Goal: Task Accomplishment & Management: Manage account settings

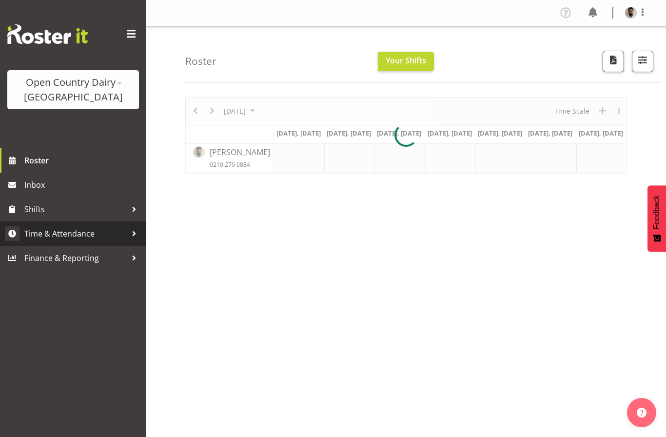
click at [115, 230] on span "Time & Attendance" at bounding box center [75, 233] width 102 height 15
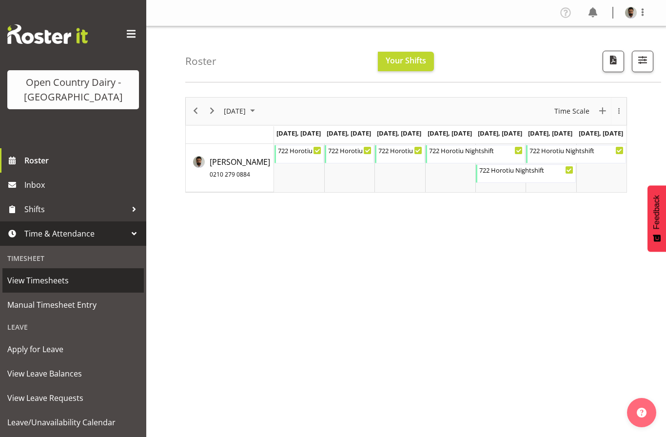
click at [93, 283] on span "View Timesheets" at bounding box center [73, 280] width 132 height 15
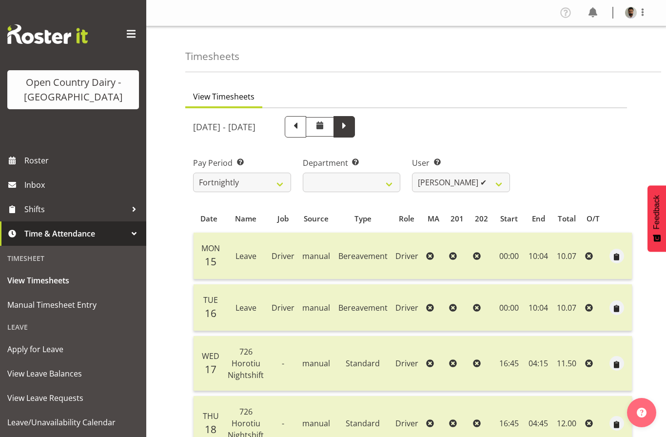
click at [351, 129] on span at bounding box center [344, 125] width 13 height 13
select select
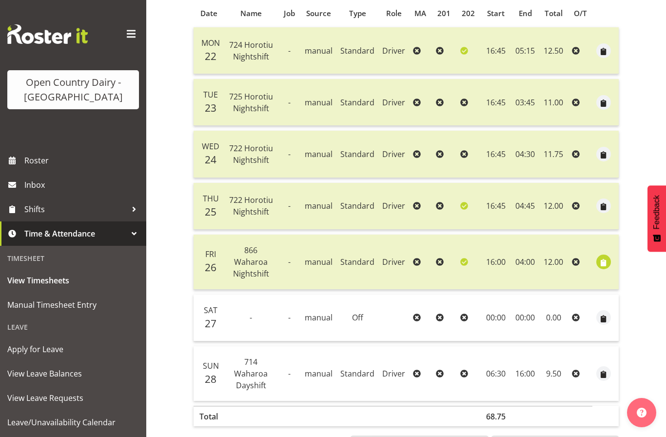
scroll to position [205, 0]
click at [608, 265] on span "button" at bounding box center [603, 263] width 11 height 11
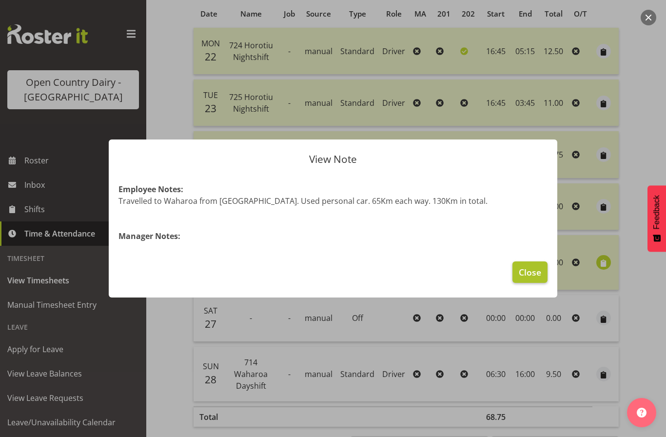
click at [543, 283] on button "Close" at bounding box center [530, 271] width 35 height 21
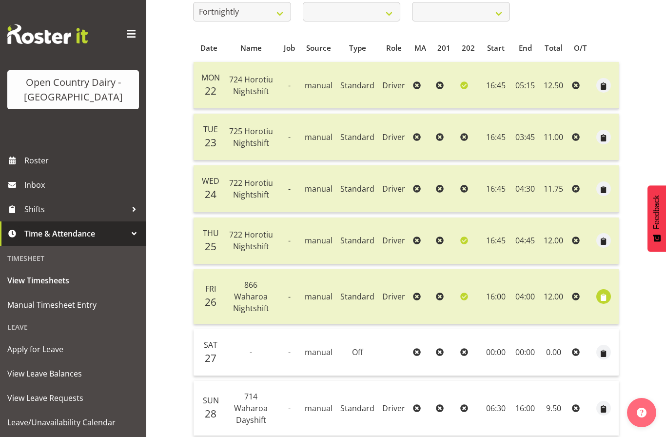
scroll to position [172, 0]
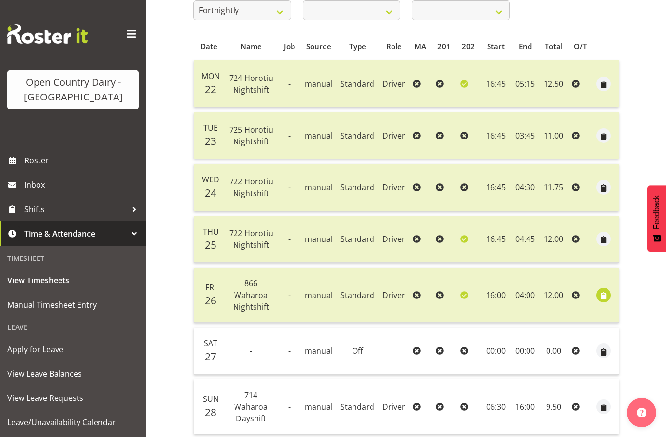
click at [578, 348] on icon at bounding box center [576, 351] width 8 height 8
click at [100, 399] on span "View Leave Requests" at bounding box center [73, 398] width 132 height 15
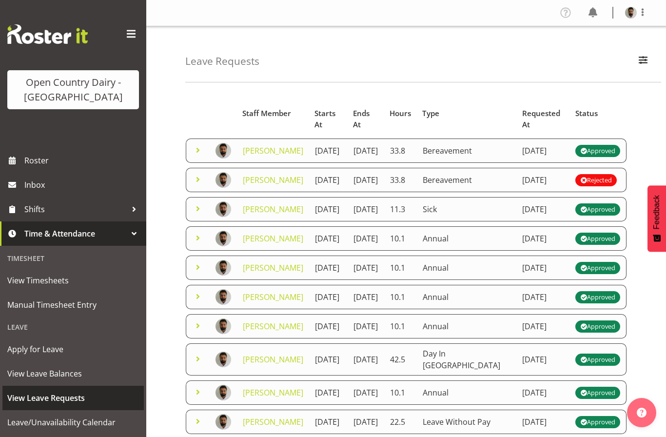
click at [99, 402] on span "View Leave Requests" at bounding box center [73, 398] width 132 height 15
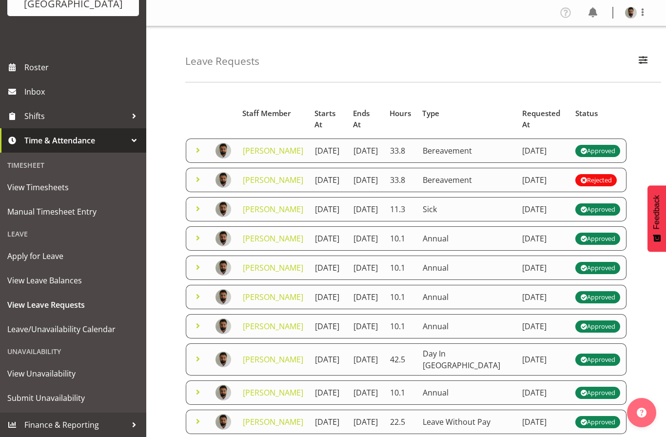
scroll to position [93, 0]
click at [131, 309] on span "View Leave Requests" at bounding box center [73, 304] width 132 height 15
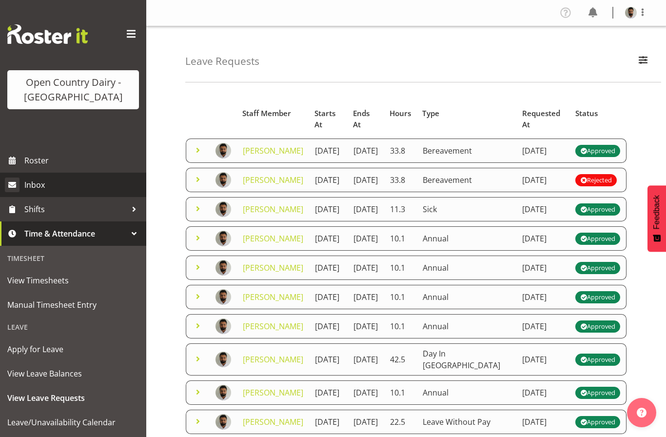
click at [105, 177] on link "Inbox" at bounding box center [73, 185] width 146 height 24
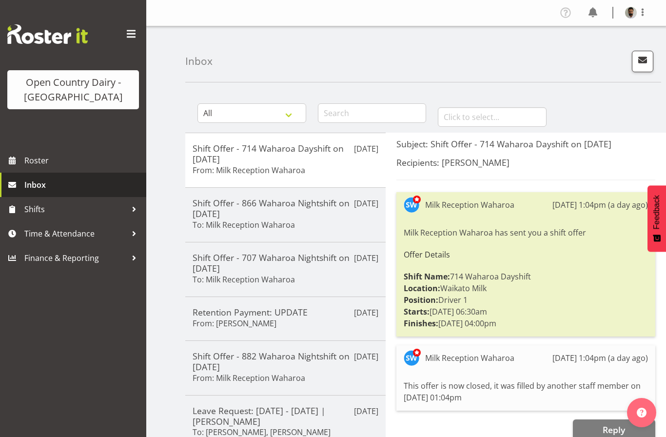
click at [108, 178] on span "Inbox" at bounding box center [82, 185] width 117 height 15
click at [648, 14] on span at bounding box center [643, 12] width 12 height 12
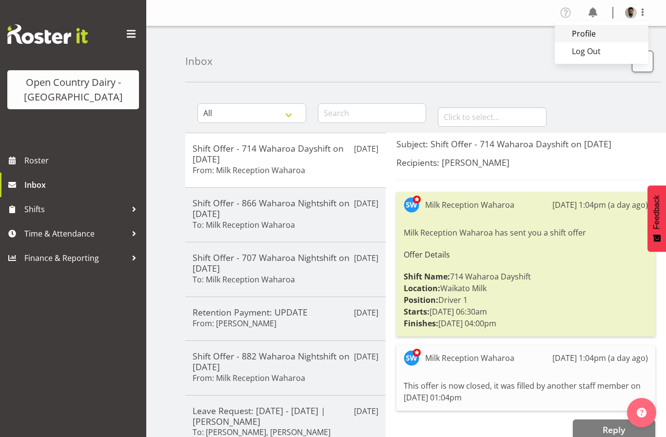
click at [615, 36] on link "Profile" at bounding box center [602, 34] width 94 height 18
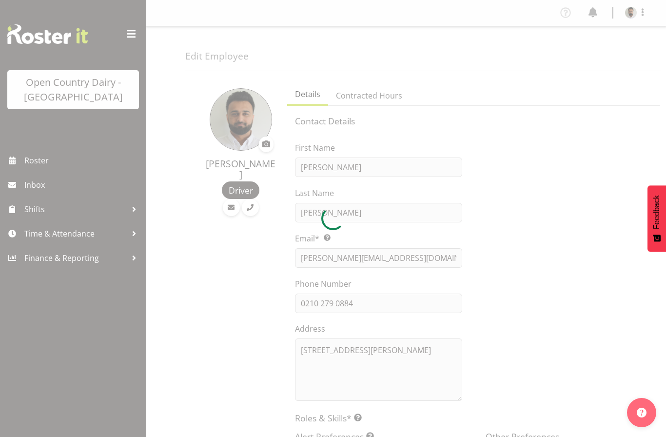
select select "TimelineWeek"
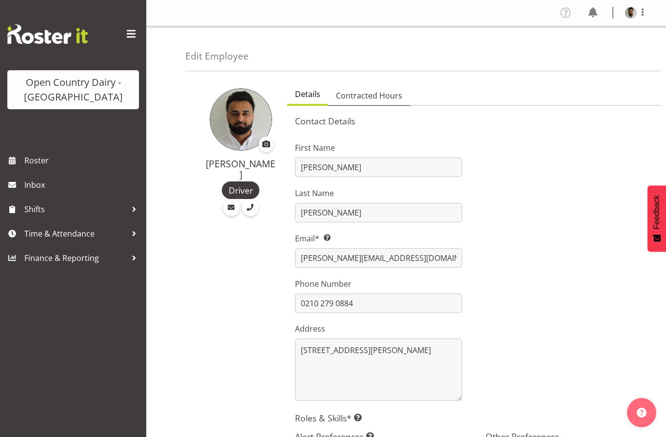
click at [396, 103] on link "Contracted Hours" at bounding box center [369, 96] width 82 height 20
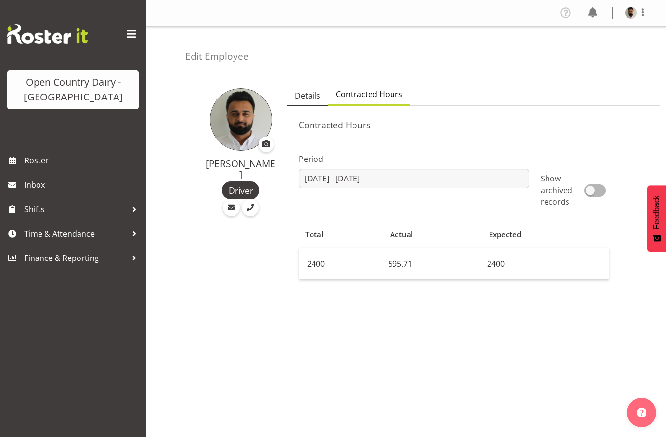
click at [309, 103] on link "Details" at bounding box center [307, 96] width 41 height 20
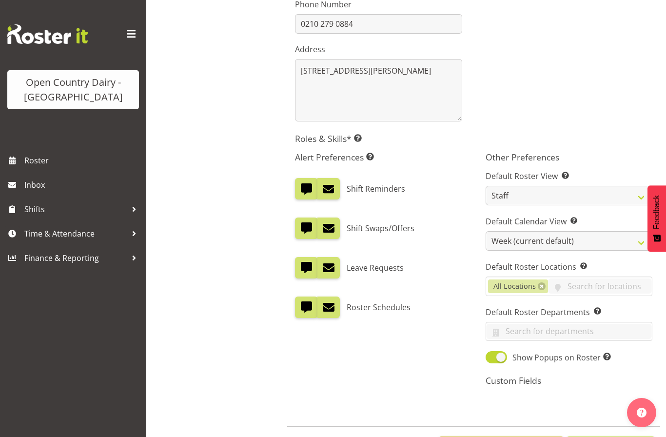
scroll to position [278, 0]
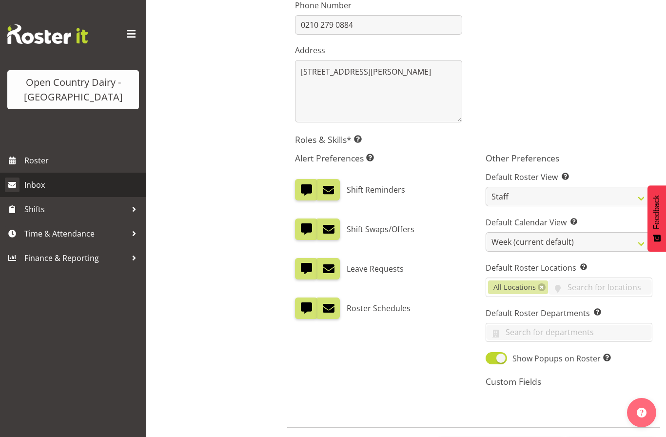
click at [93, 179] on span "Inbox" at bounding box center [82, 185] width 117 height 15
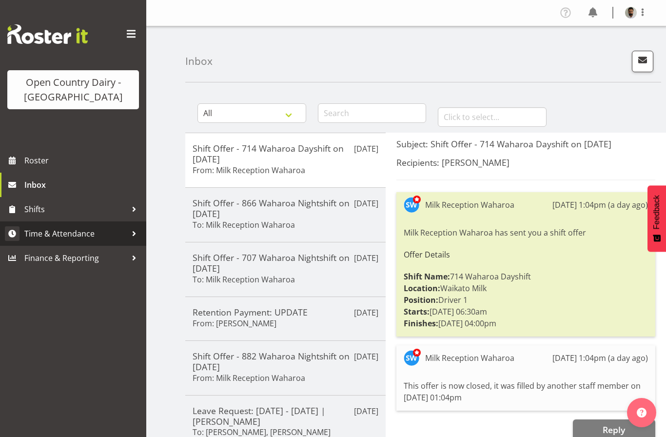
click at [92, 240] on span "Time & Attendance" at bounding box center [75, 233] width 102 height 15
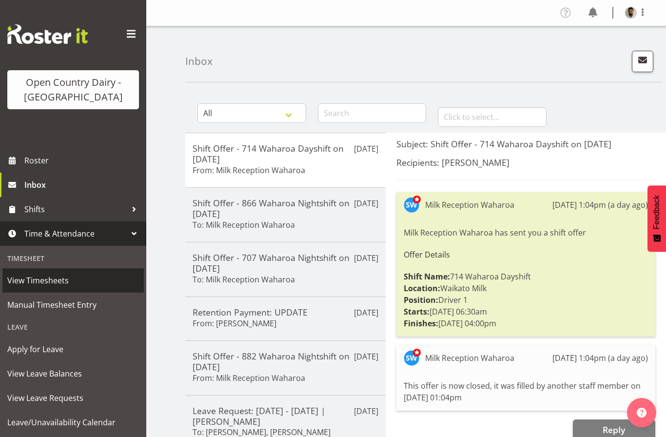
click at [92, 282] on span "View Timesheets" at bounding box center [73, 280] width 132 height 15
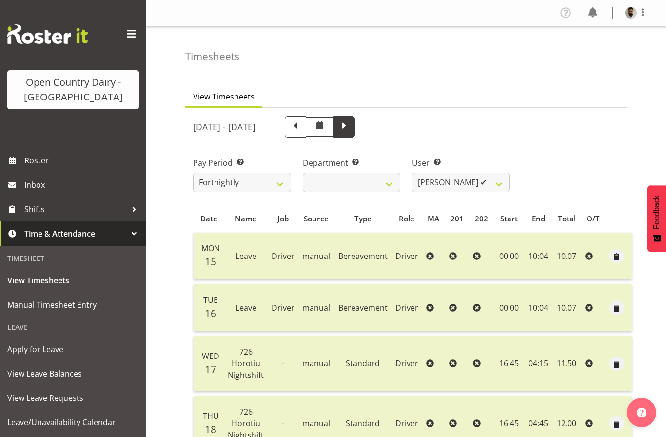
click at [355, 126] on span at bounding box center [344, 126] width 21 height 21
select select
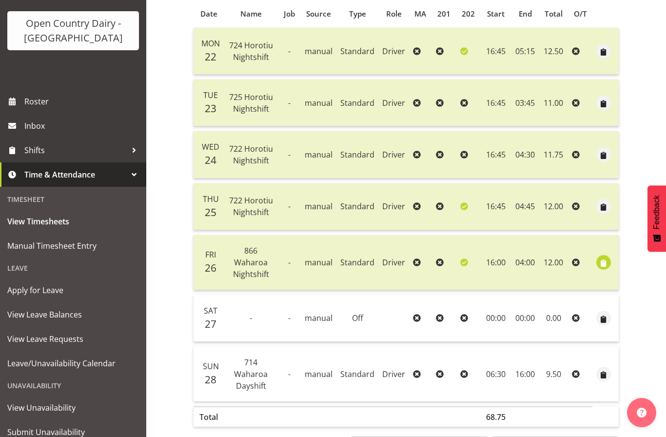
scroll to position [59, 0]
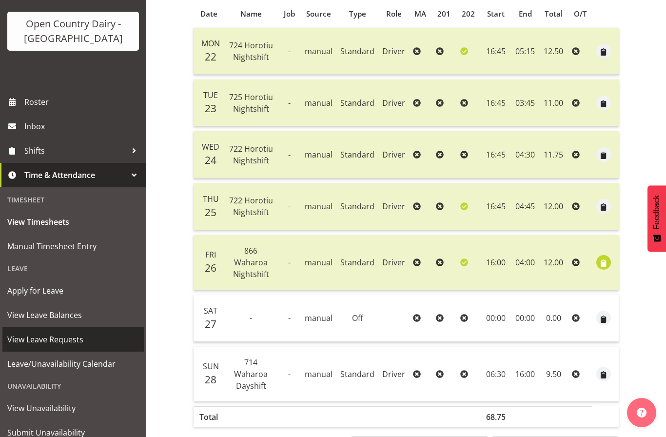
click at [94, 342] on span "View Leave Requests" at bounding box center [73, 339] width 132 height 15
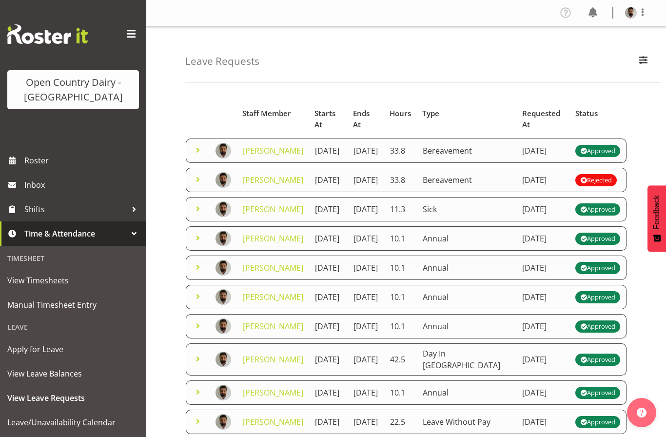
click at [197, 185] on span at bounding box center [198, 180] width 12 height 12
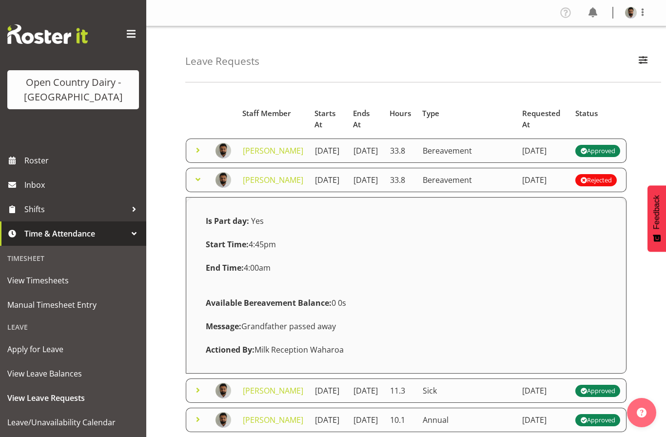
click at [201, 156] on span at bounding box center [198, 150] width 12 height 12
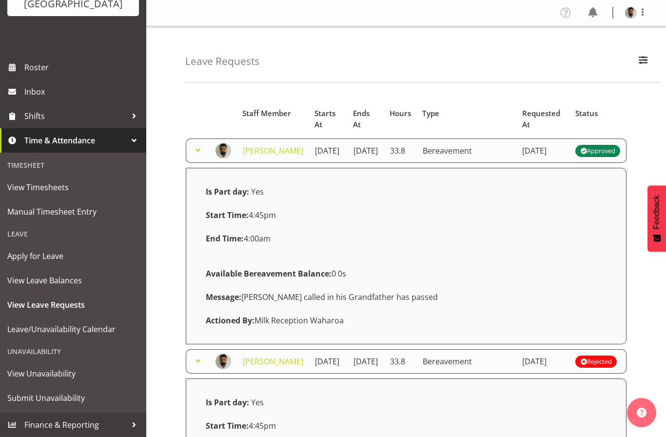
scroll to position [93, 0]
click at [199, 156] on span at bounding box center [198, 150] width 12 height 12
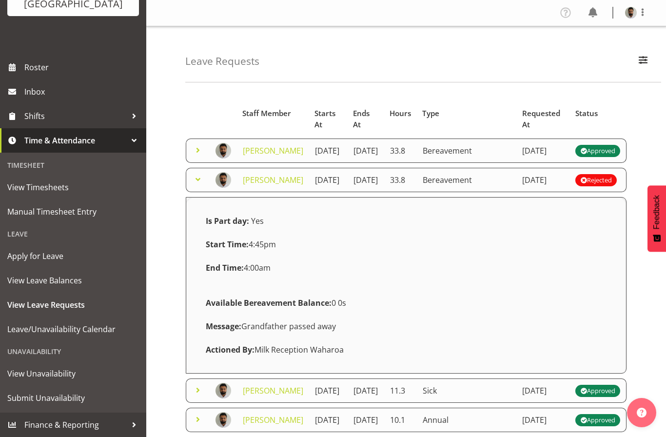
click at [195, 185] on span at bounding box center [198, 180] width 12 height 12
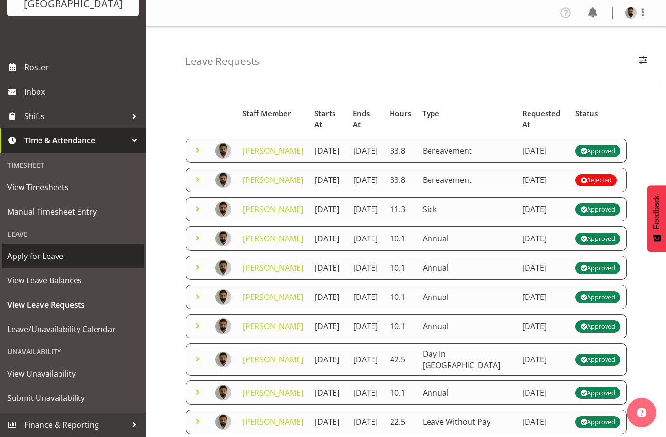
click at [90, 258] on span "Apply for Leave" at bounding box center [73, 256] width 132 height 15
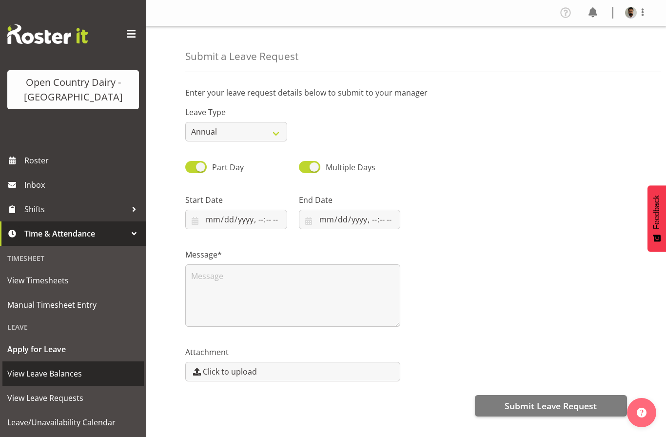
click at [93, 374] on span "View Leave Balances" at bounding box center [73, 373] width 132 height 15
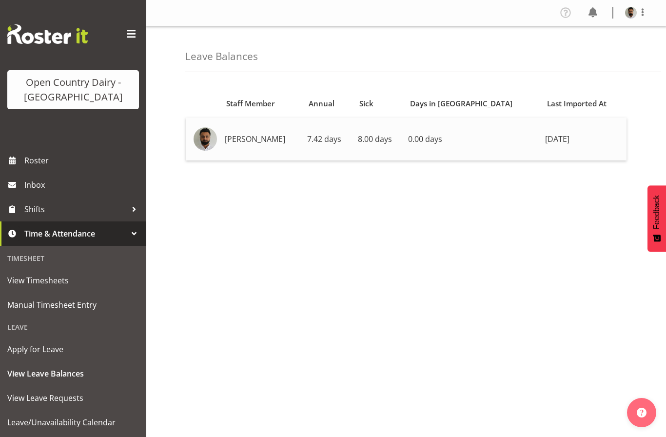
click at [341, 141] on span "7.42 days" at bounding box center [324, 139] width 34 height 11
click at [274, 140] on td "[PERSON_NAME]" at bounding box center [262, 139] width 82 height 43
click at [545, 142] on span "5 days ago" at bounding box center [557, 139] width 24 height 11
click at [213, 138] on img at bounding box center [205, 138] width 23 height 23
click at [628, 16] on img at bounding box center [631, 13] width 12 height 12
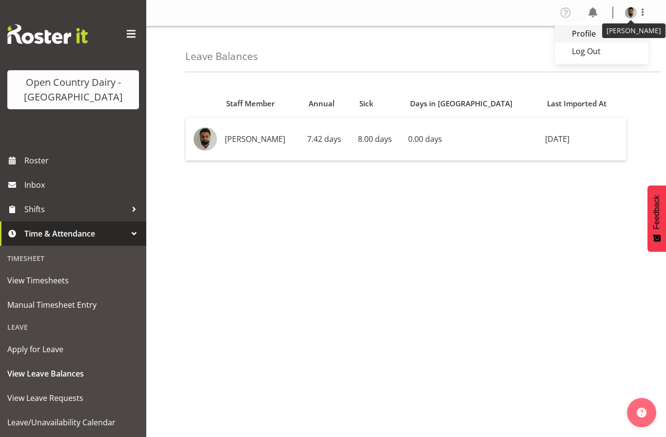
click at [592, 40] on link "Profile" at bounding box center [602, 34] width 94 height 18
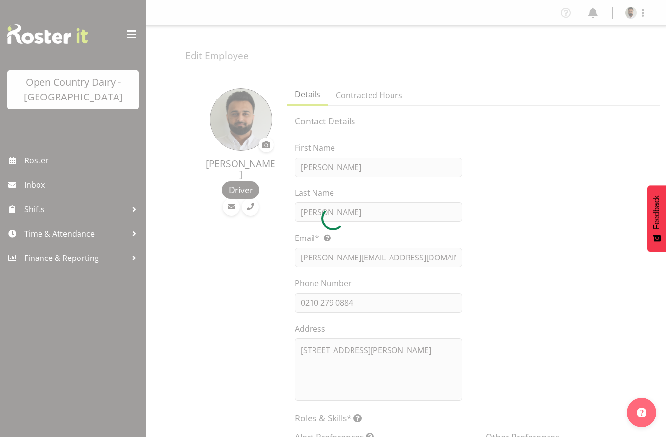
select select "TimelineWeek"
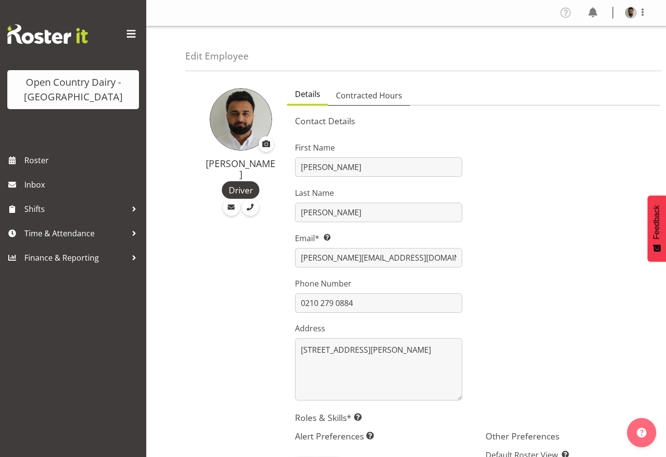
click at [396, 97] on span "Contracted Hours" at bounding box center [369, 96] width 66 height 12
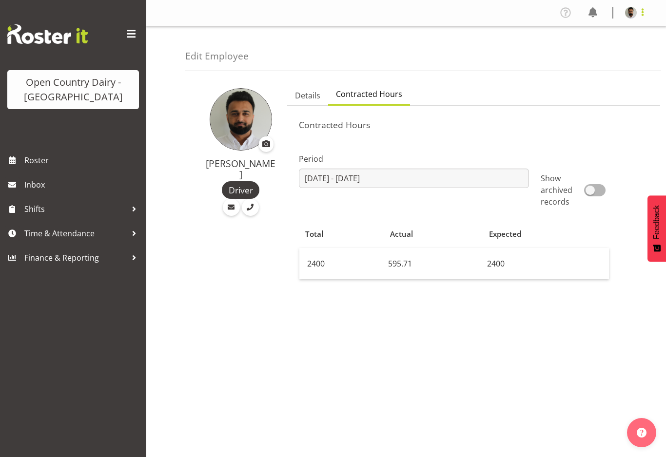
click at [642, 17] on span at bounding box center [643, 12] width 12 height 12
click at [595, 37] on link "Profile" at bounding box center [602, 34] width 94 height 18
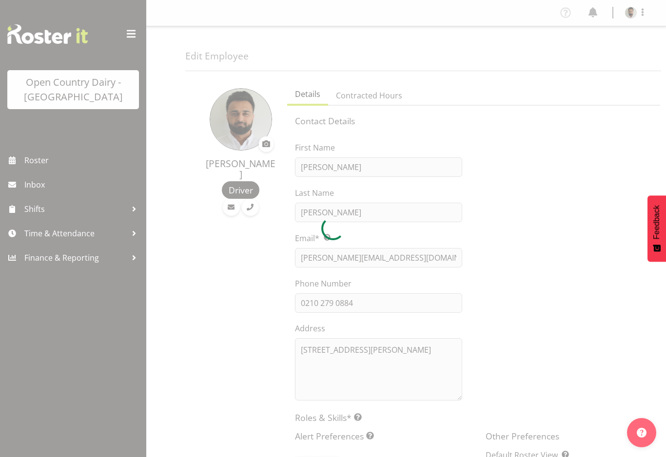
select select "TimelineWeek"
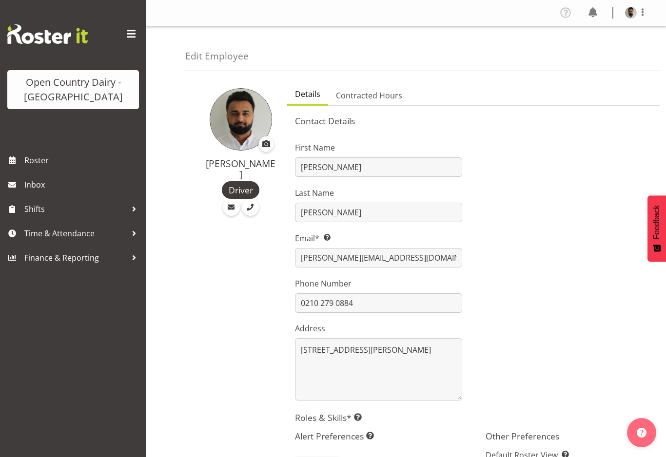
click at [142, 145] on div "Open Country Dairy - [GEOGRAPHIC_DATA]" at bounding box center [73, 74] width 146 height 148
click at [153, 146] on div "Edit Employee Gurpreet Singh Driver Details Contracted Hours Contact Details Fi…" at bounding box center [406, 389] width 520 height 727
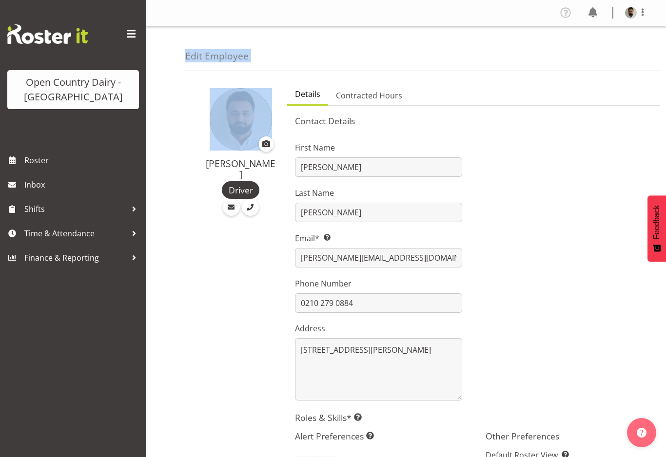
click at [221, 316] on div "Gurpreet Singh Driver" at bounding box center [233, 416] width 96 height 674
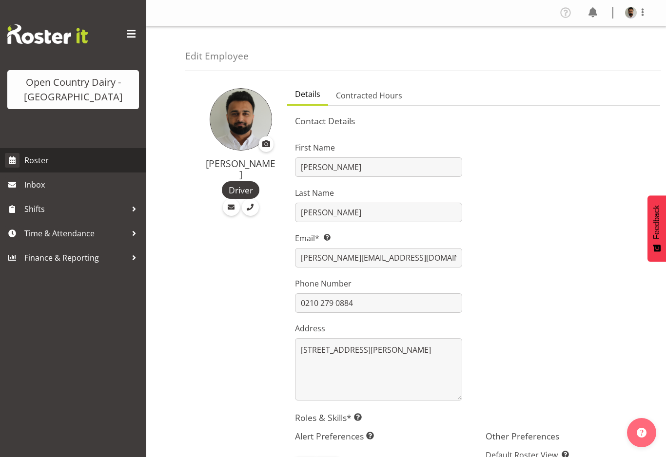
click at [39, 159] on span "Roster" at bounding box center [82, 160] width 117 height 15
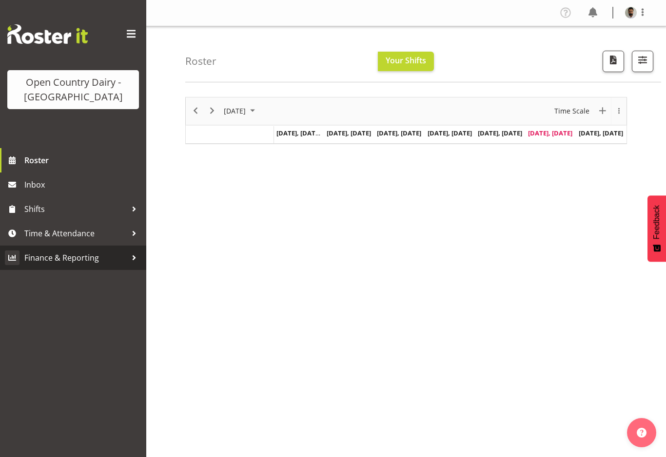
click at [92, 259] on span "Finance & Reporting" at bounding box center [75, 258] width 102 height 15
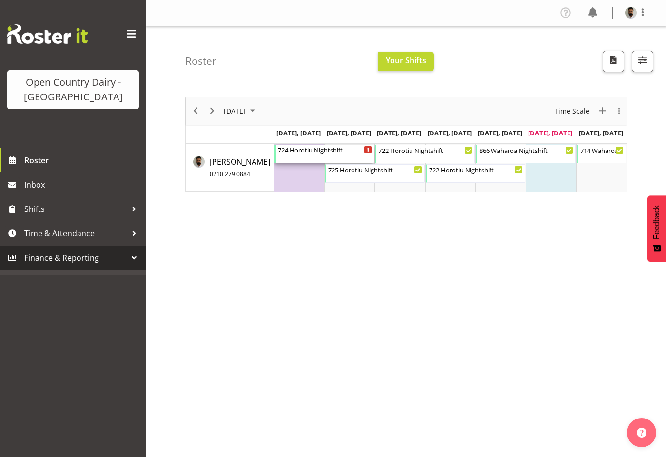
click at [367, 145] on div "724 Horotiu Nightshift 4:45 PM - 4:00 AM" at bounding box center [325, 154] width 100 height 19
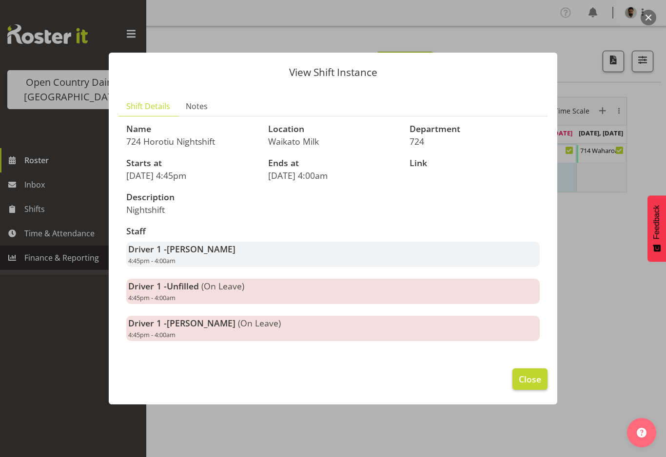
click at [539, 377] on span "Close" at bounding box center [530, 379] width 22 height 13
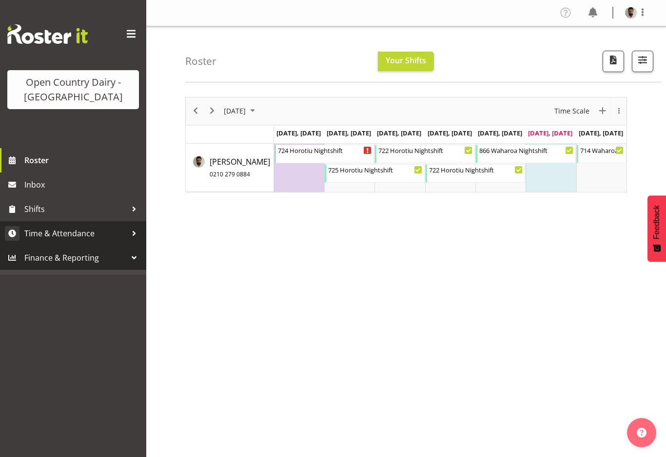
click at [142, 238] on link "Time & Attendance" at bounding box center [73, 233] width 146 height 24
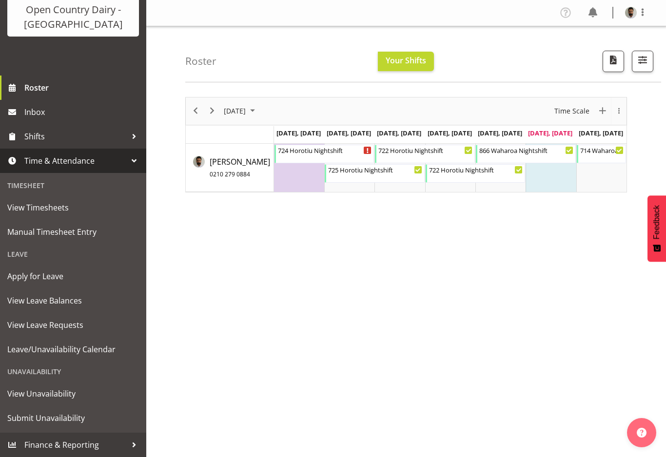
scroll to position [73, 0]
click at [125, 209] on span "View Timesheets" at bounding box center [73, 207] width 132 height 15
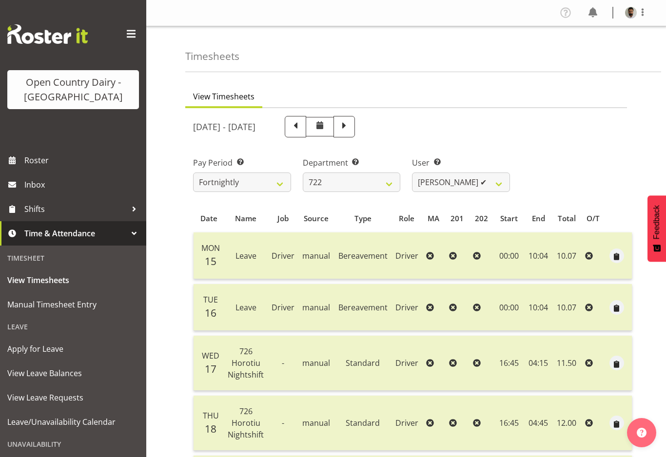
click at [129, 234] on div at bounding box center [134, 233] width 15 height 15
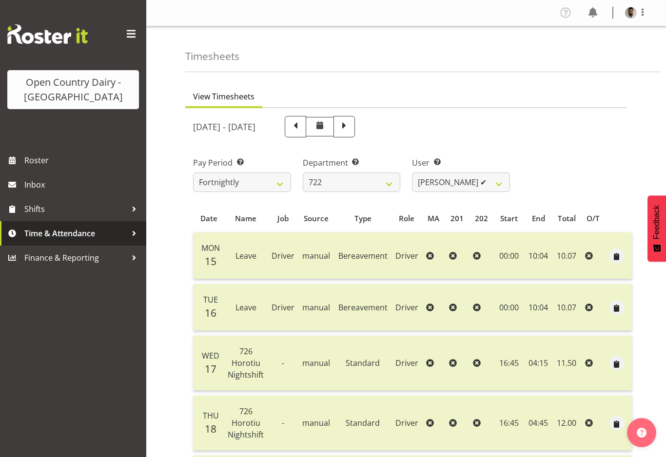
click at [134, 237] on div at bounding box center [134, 233] width 15 height 15
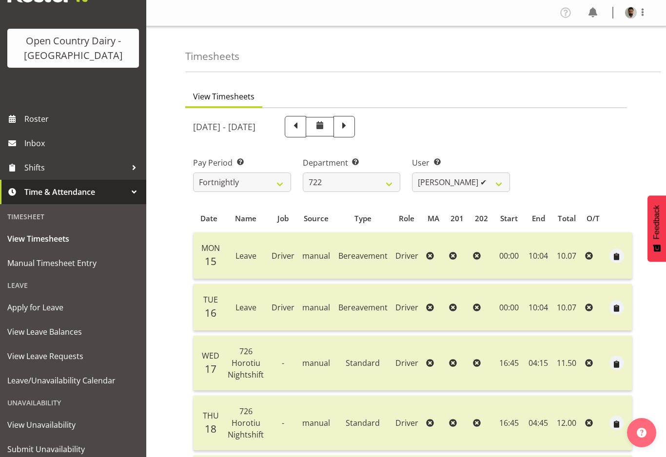
scroll to position [46, 0]
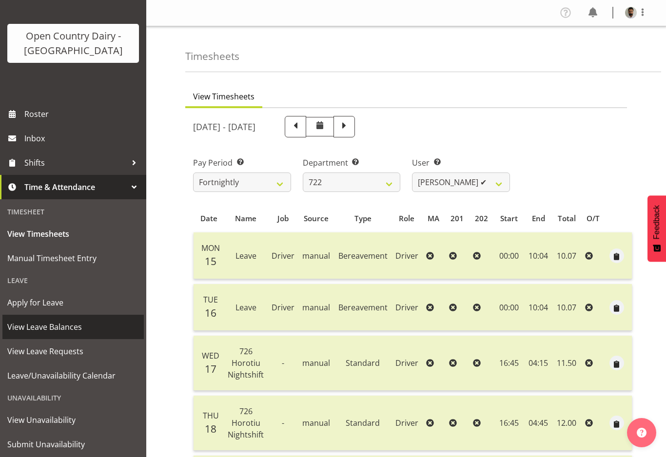
click at [111, 330] on span "View Leave Balances" at bounding box center [73, 327] width 132 height 15
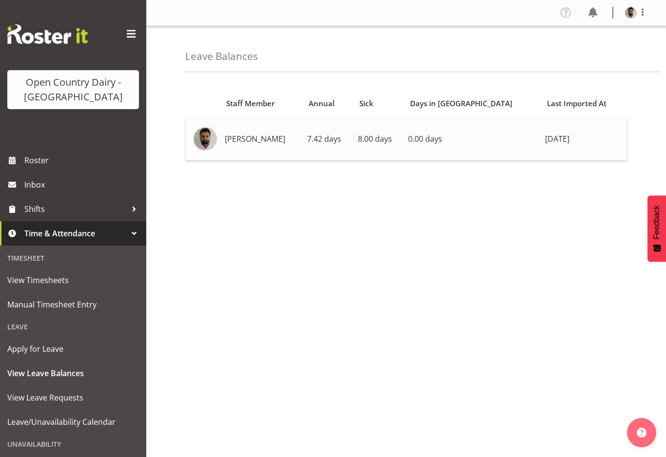
click at [257, 142] on td "[PERSON_NAME]" at bounding box center [262, 139] width 82 height 43
click at [325, 141] on span "7.42 days" at bounding box center [324, 139] width 34 height 11
click at [120, 395] on span "View Leave Requests" at bounding box center [73, 398] width 132 height 15
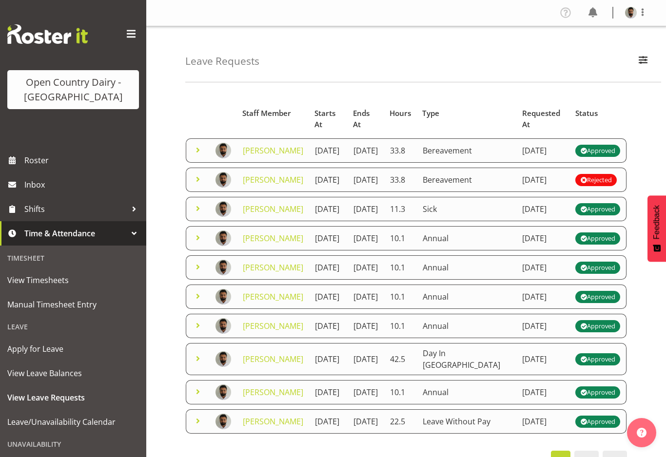
click at [203, 185] on span at bounding box center [198, 180] width 12 height 12
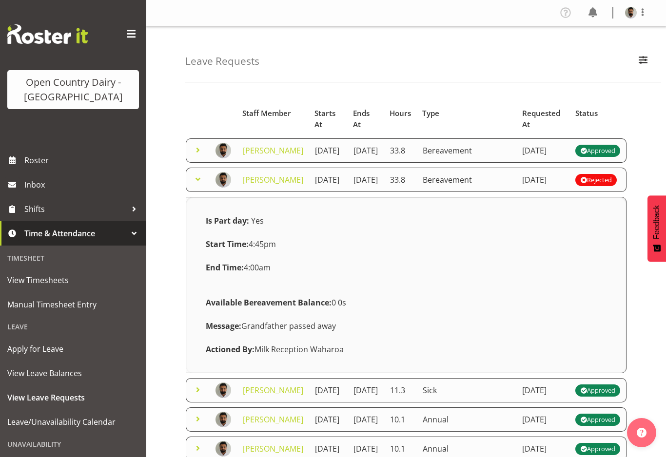
click at [203, 185] on span at bounding box center [198, 180] width 12 height 12
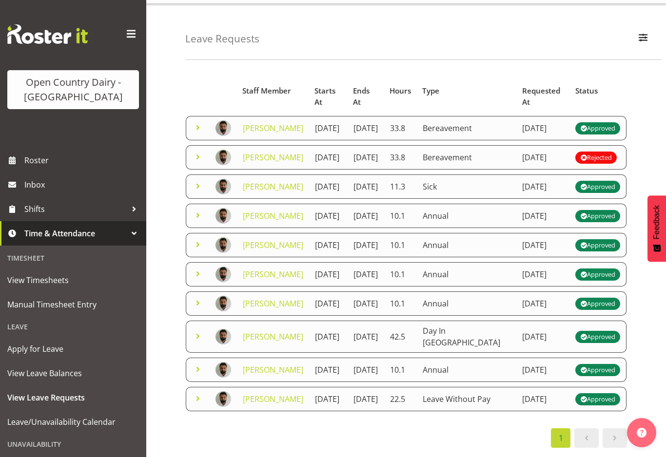
scroll to position [146, 0]
click at [618, 444] on span at bounding box center [615, 439] width 12 height 12
click at [448, 448] on div "1" at bounding box center [406, 439] width 442 height 20
click at [600, 402] on div "Approved" at bounding box center [597, 400] width 35 height 12
click at [594, 402] on div "Approved" at bounding box center [597, 400] width 35 height 12
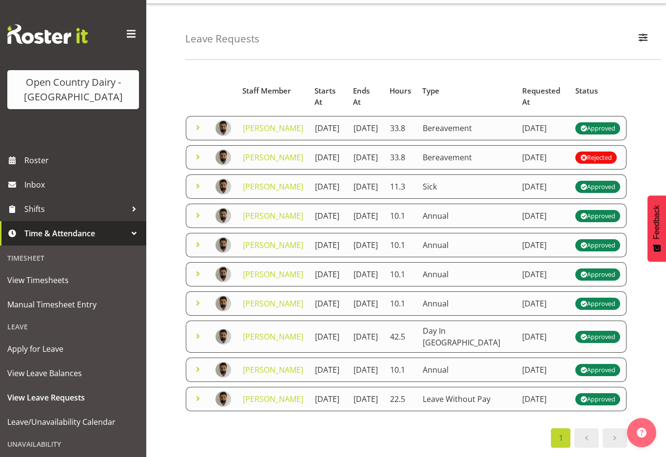
click at [417, 404] on td "22.5" at bounding box center [400, 399] width 33 height 24
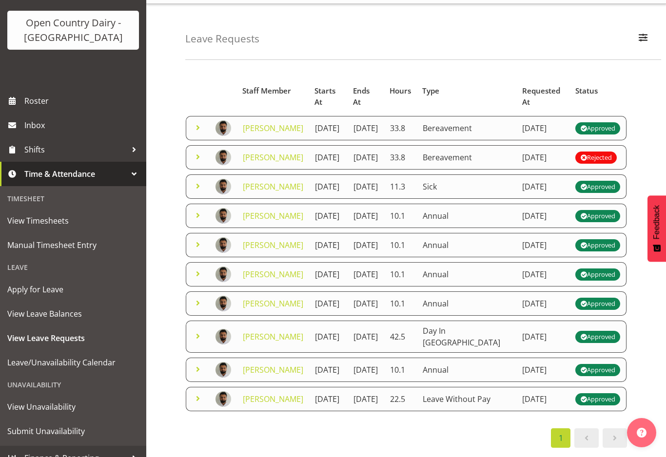
scroll to position [59, 0]
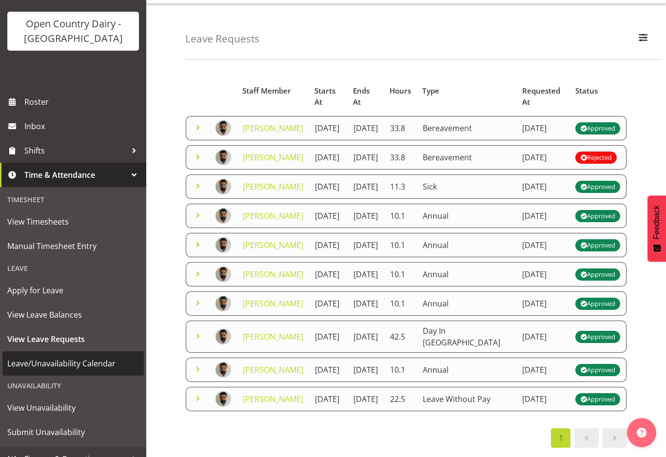
click at [110, 369] on span "Leave/Unavailability Calendar" at bounding box center [73, 364] width 132 height 15
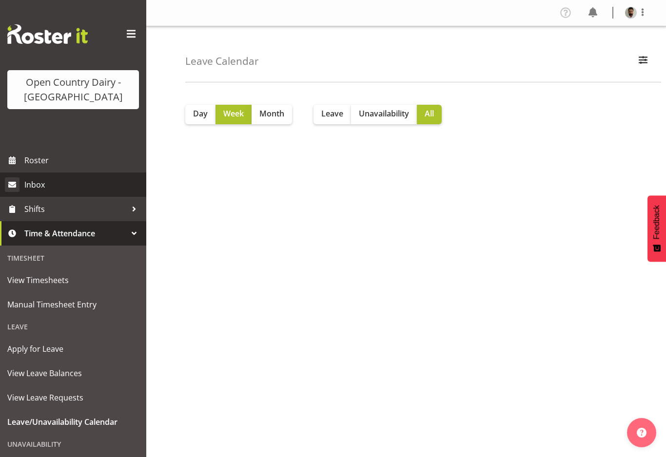
click at [95, 193] on link "Inbox" at bounding box center [73, 185] width 146 height 24
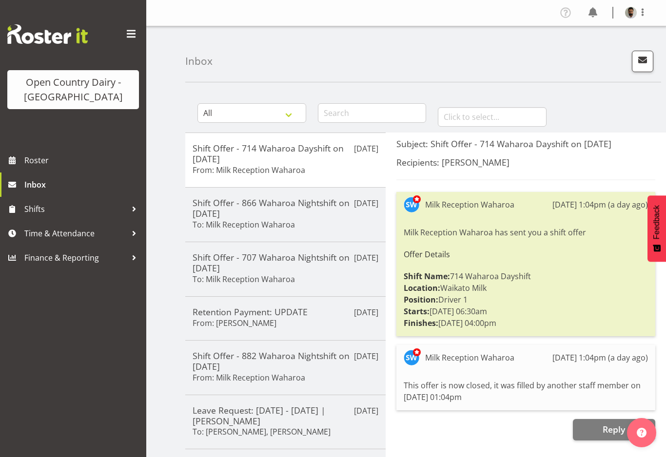
click at [625, 18] on figure at bounding box center [631, 13] width 12 height 12
click at [584, 40] on link "Profile" at bounding box center [602, 34] width 94 height 18
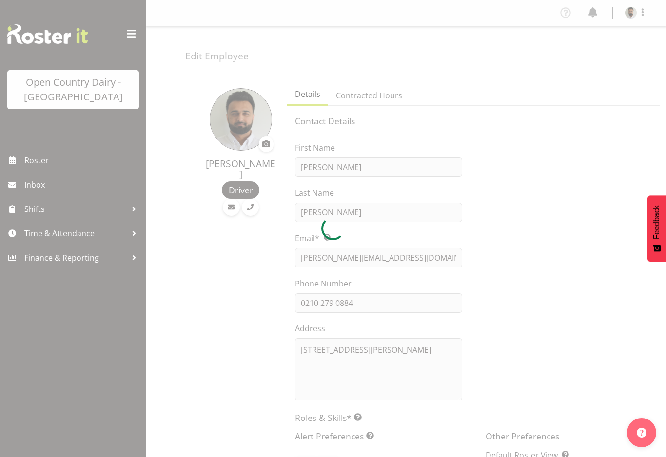
select select "TimelineWeek"
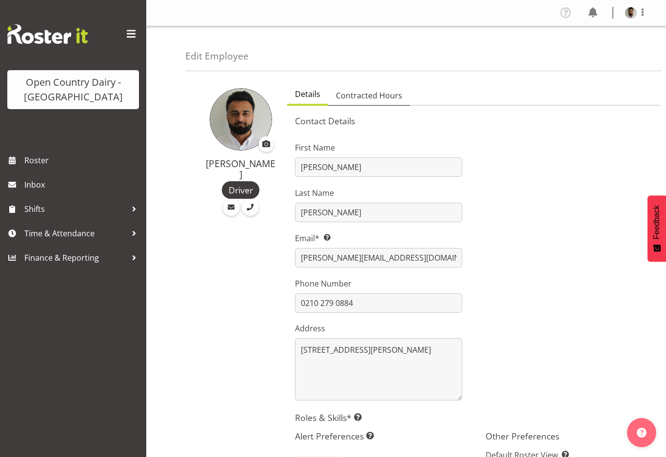
click at [382, 97] on span "Contracted Hours" at bounding box center [369, 96] width 66 height 12
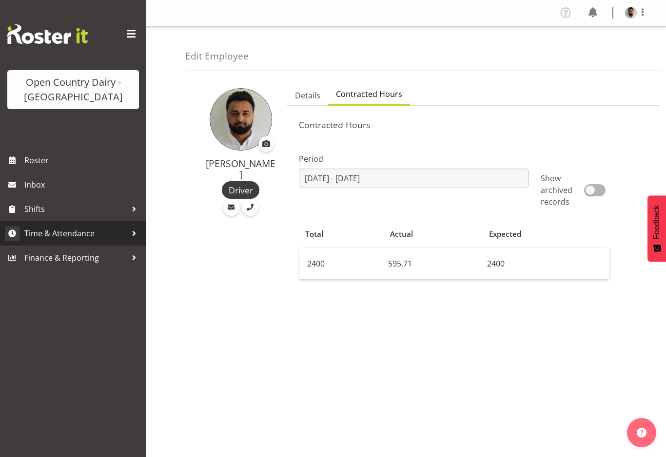
click at [125, 238] on span "Time & Attendance" at bounding box center [75, 233] width 102 height 15
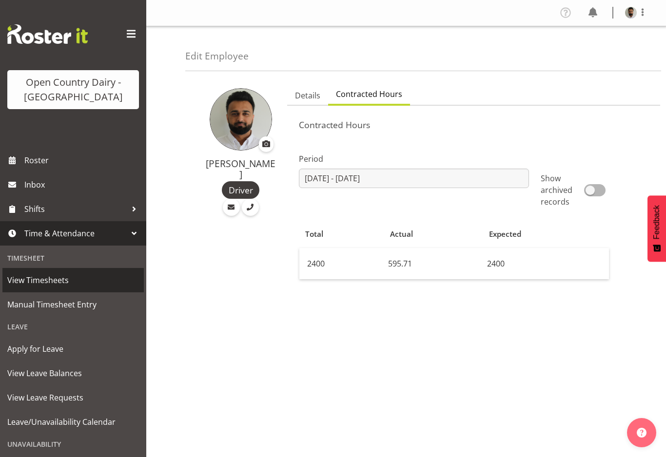
click at [117, 282] on span "View Timesheets" at bounding box center [73, 280] width 132 height 15
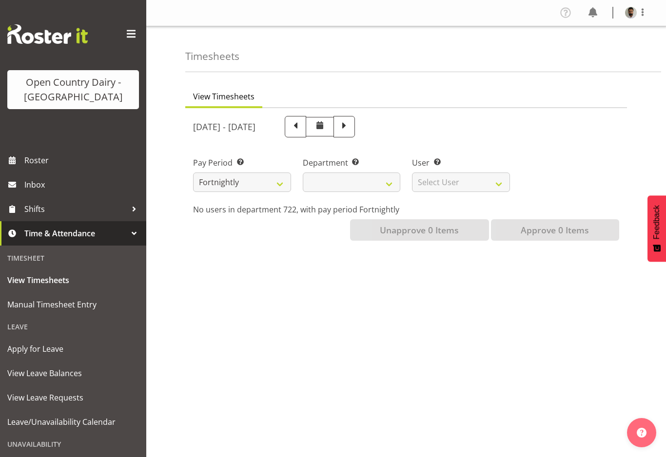
select select
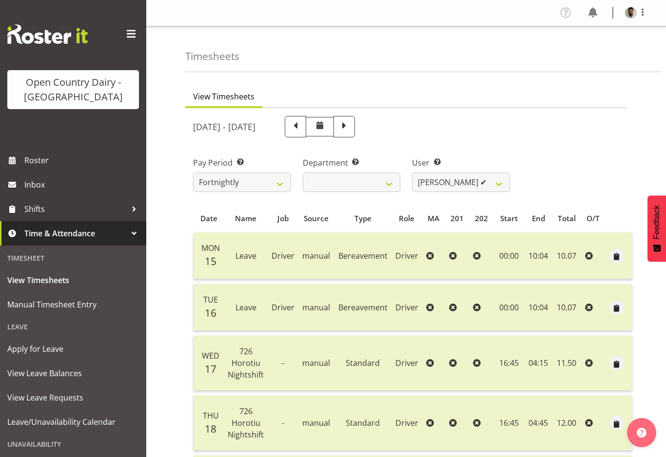
click at [636, 15] on img at bounding box center [631, 13] width 12 height 12
click at [579, 34] on link "Profile" at bounding box center [602, 34] width 94 height 18
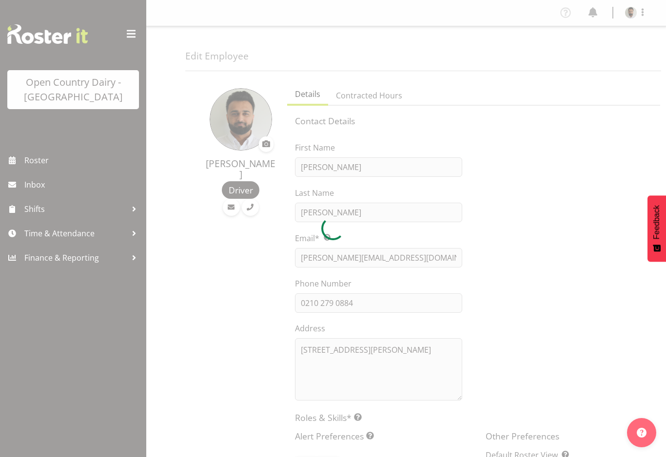
select select "TimelineWeek"
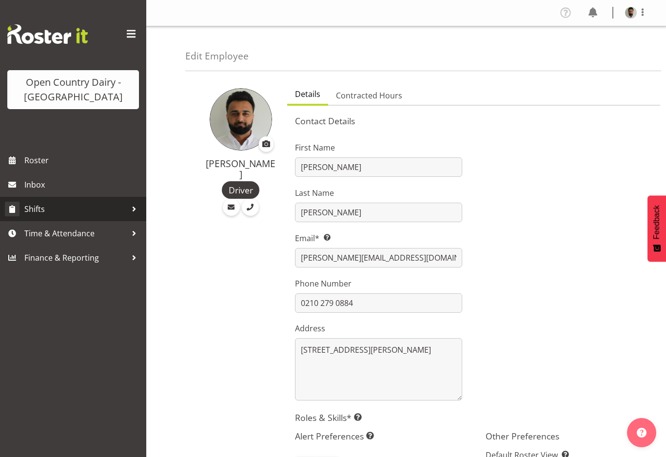
click at [99, 216] on span "Shifts" at bounding box center [75, 209] width 102 height 15
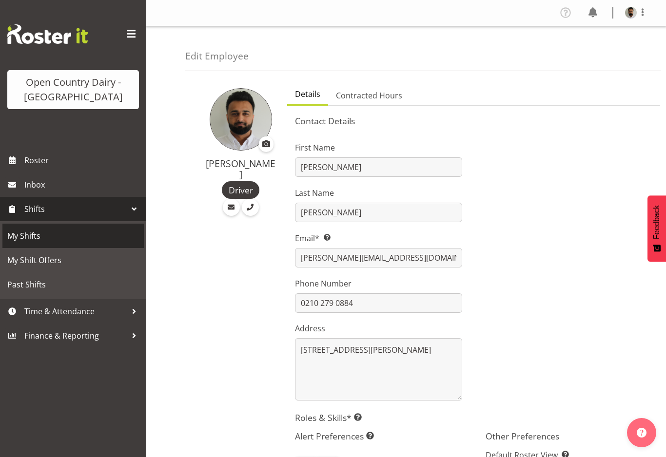
click at [95, 238] on span "My Shifts" at bounding box center [73, 236] width 132 height 15
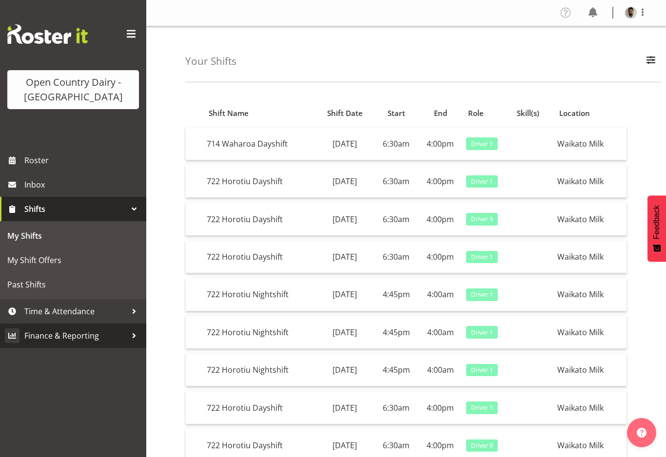
click at [105, 341] on span "Finance & Reporting" at bounding box center [75, 336] width 102 height 15
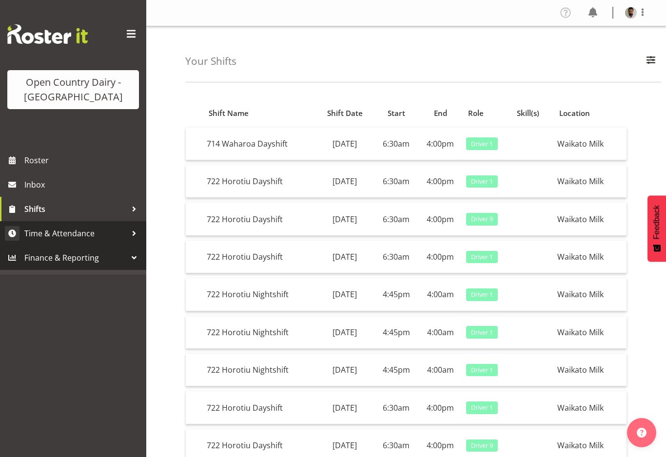
click at [114, 241] on link "Time & Attendance" at bounding box center [73, 233] width 146 height 24
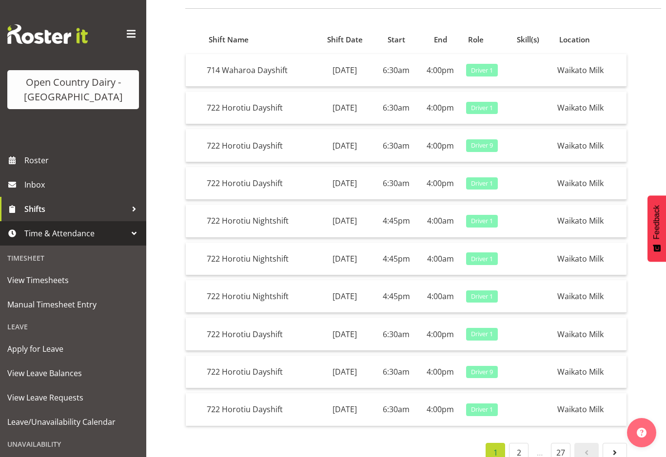
scroll to position [73, 0]
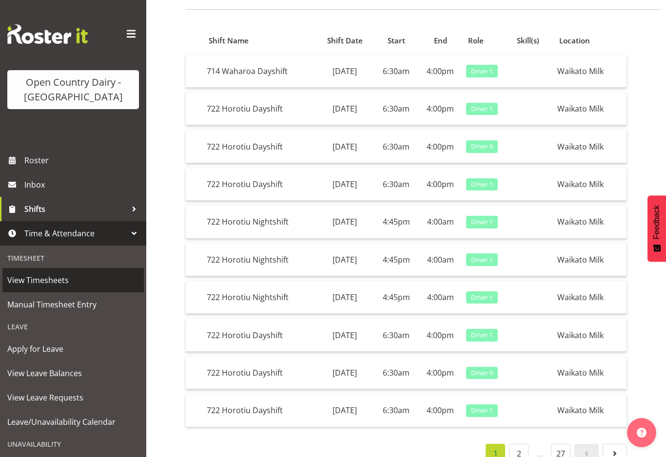
click at [104, 280] on span "View Timesheets" at bounding box center [73, 280] width 132 height 15
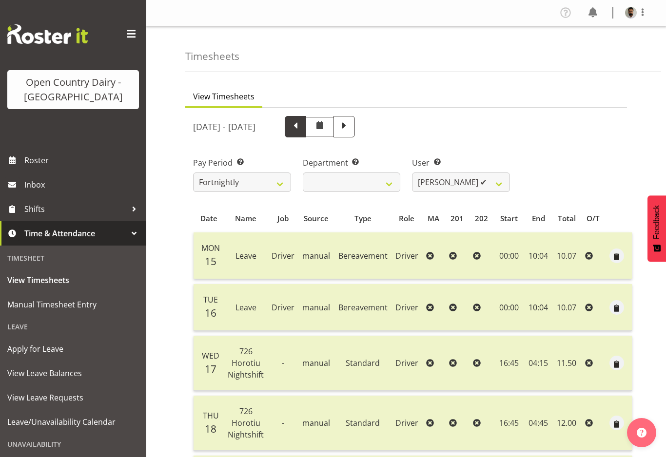
click at [306, 134] on span at bounding box center [295, 126] width 21 height 21
select select
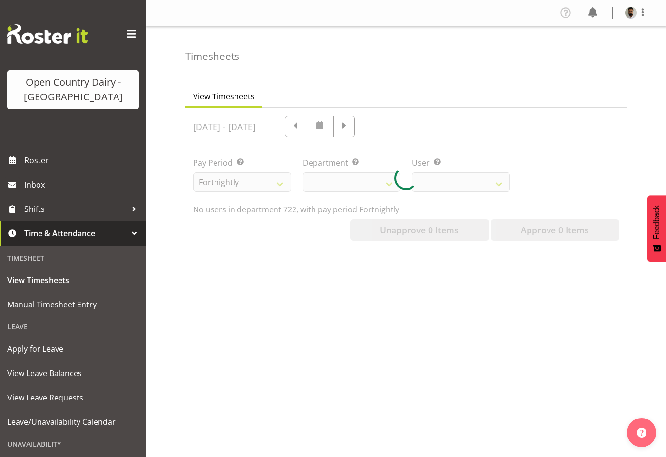
click at [395, 131] on div at bounding box center [406, 178] width 442 height 140
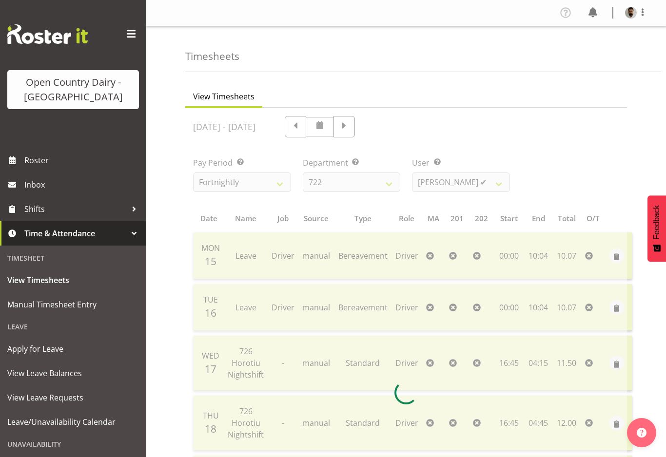
click at [392, 129] on div at bounding box center [406, 393] width 442 height 570
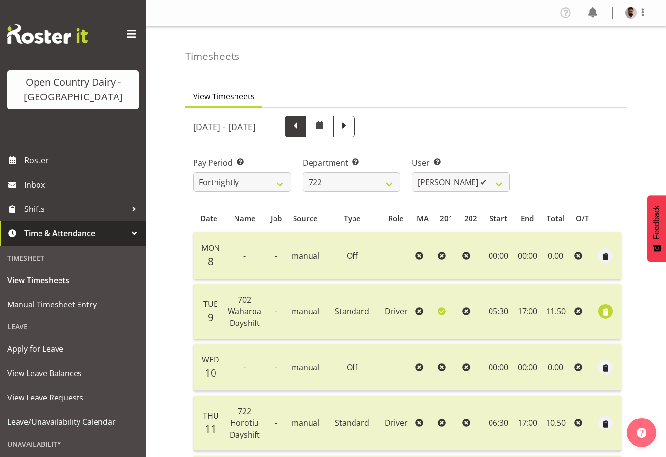
click at [302, 131] on span at bounding box center [295, 125] width 13 height 13
select select
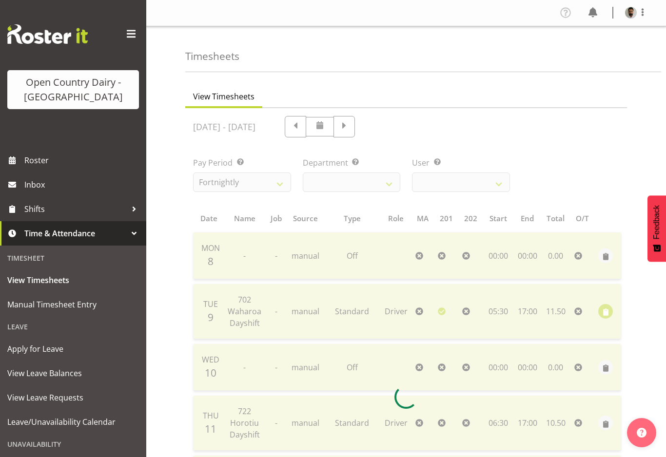
click at [384, 133] on div at bounding box center [406, 397] width 442 height 578
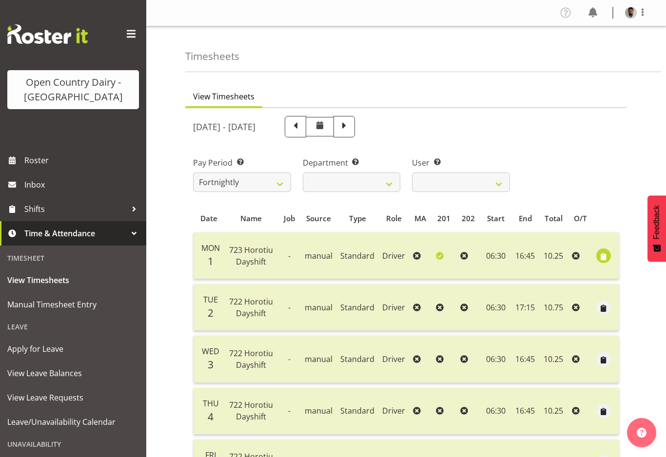
click at [302, 132] on span at bounding box center [295, 125] width 13 height 13
select select
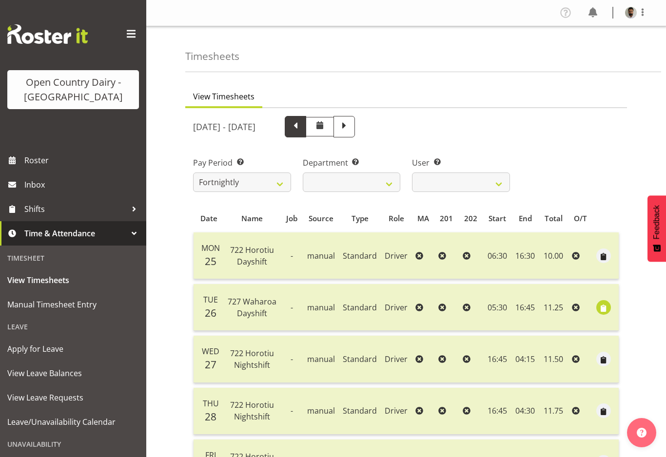
click at [306, 133] on span at bounding box center [295, 126] width 21 height 21
select select
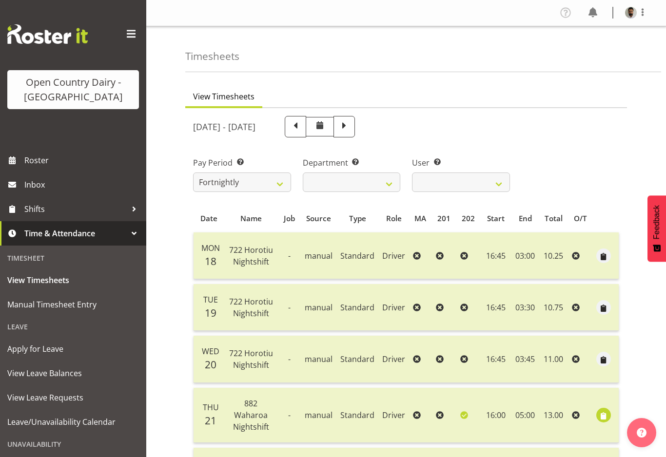
click at [326, 125] on span at bounding box center [320, 125] width 12 height 12
click at [326, 124] on span at bounding box center [320, 125] width 12 height 12
click at [326, 125] on span at bounding box center [320, 125] width 12 height 12
click at [326, 131] on span at bounding box center [320, 125] width 12 height 12
click at [302, 132] on span at bounding box center [295, 125] width 13 height 13
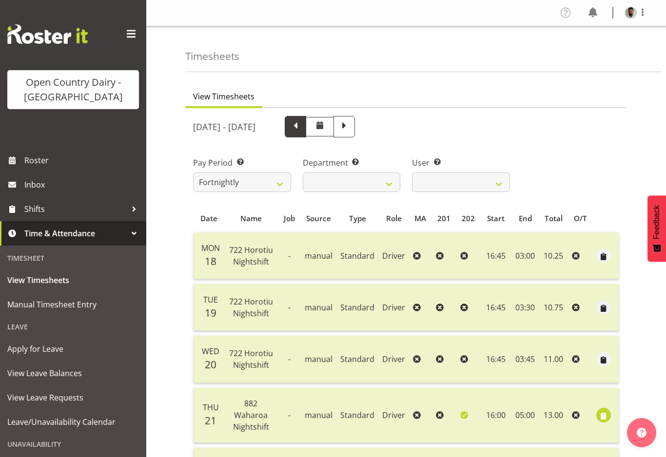
select select
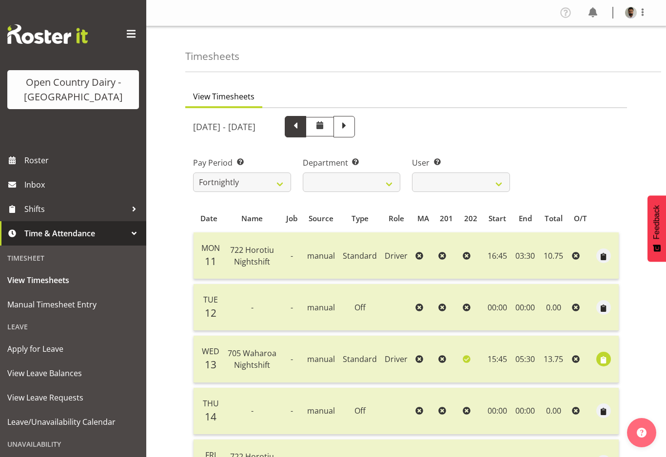
click at [302, 127] on span at bounding box center [295, 125] width 13 height 13
click at [302, 128] on span at bounding box center [295, 125] width 13 height 13
select select
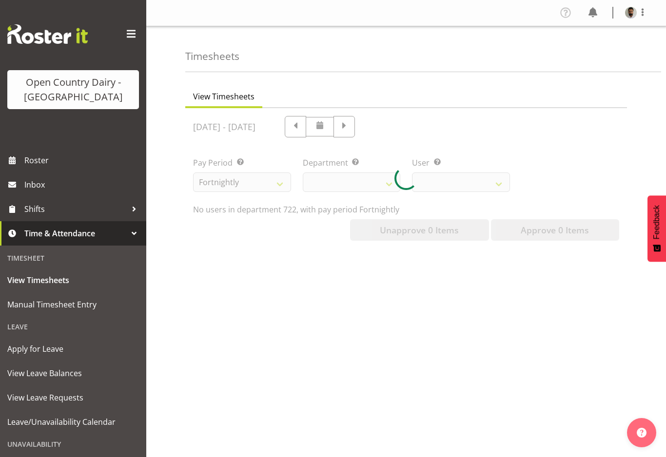
click at [343, 130] on div at bounding box center [406, 178] width 442 height 140
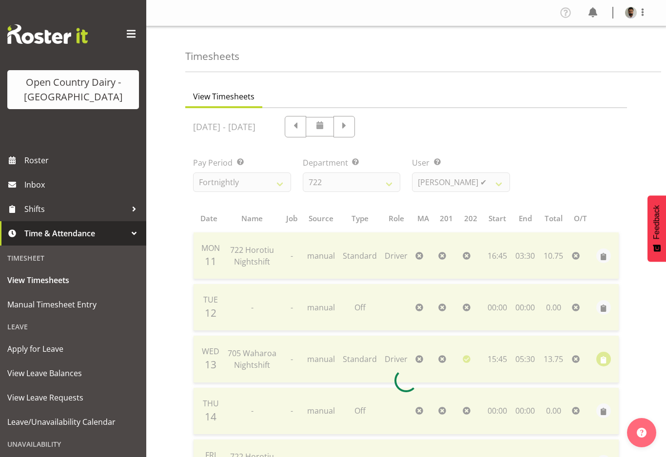
click at [343, 133] on div at bounding box center [406, 380] width 442 height 545
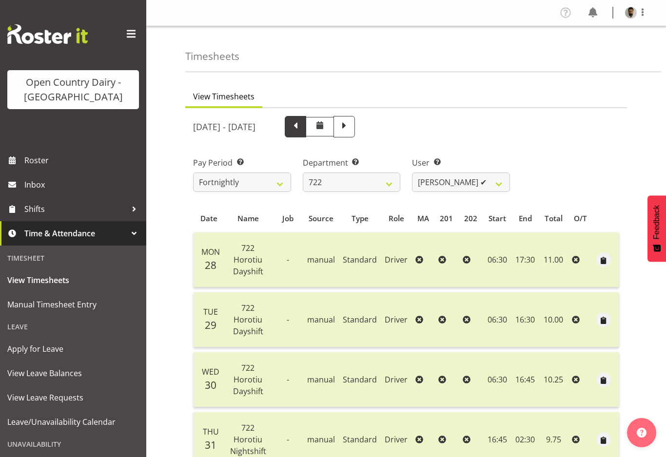
click at [302, 129] on span at bounding box center [295, 125] width 13 height 13
click at [306, 123] on span at bounding box center [295, 126] width 21 height 21
click at [306, 134] on span at bounding box center [295, 126] width 21 height 21
click at [302, 132] on span at bounding box center [295, 125] width 13 height 13
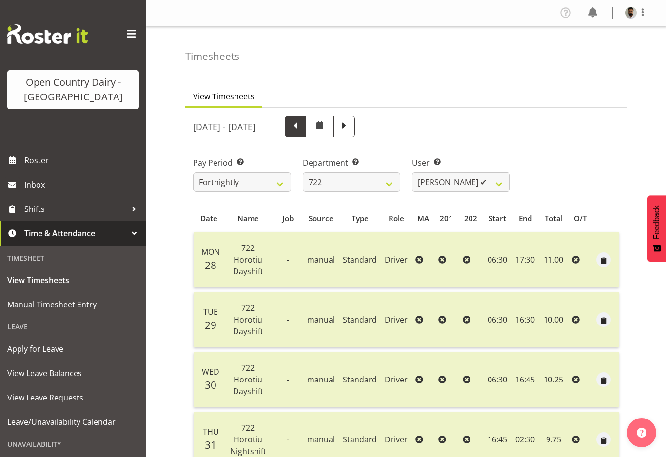
click at [306, 130] on span at bounding box center [295, 126] width 21 height 21
click at [302, 127] on span at bounding box center [295, 125] width 13 height 13
click at [302, 130] on span at bounding box center [295, 125] width 13 height 13
click at [302, 132] on span at bounding box center [295, 125] width 13 height 13
click at [306, 133] on span at bounding box center [295, 126] width 21 height 21
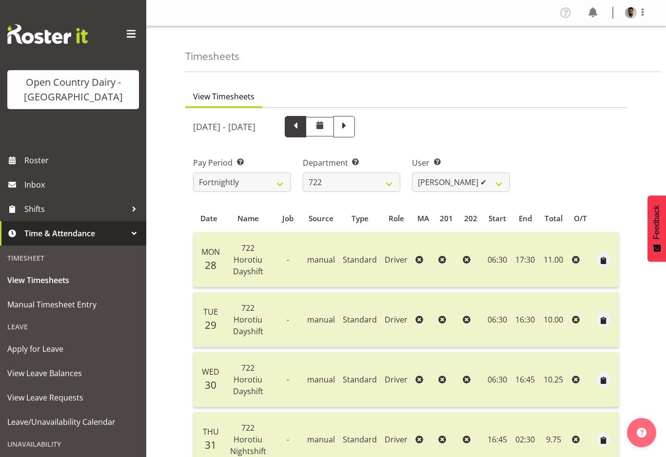
select select
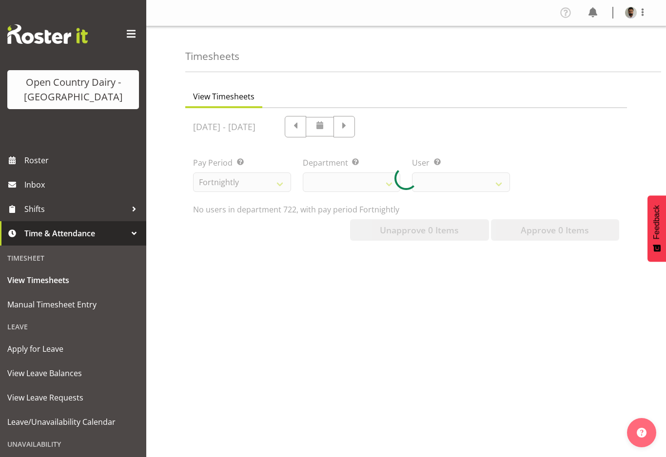
click at [332, 132] on div at bounding box center [406, 178] width 442 height 140
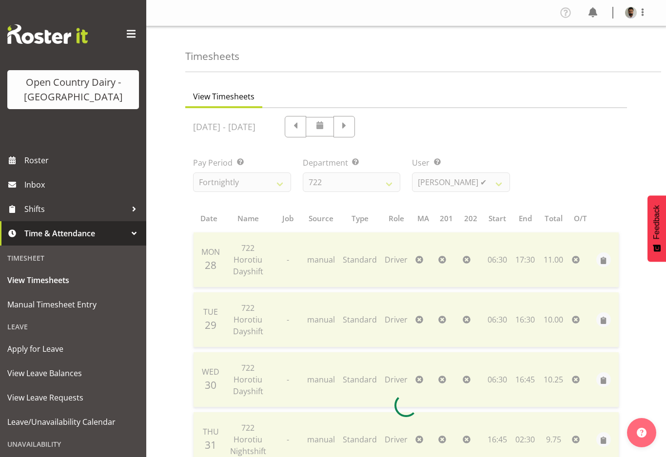
click at [334, 129] on div at bounding box center [406, 405] width 442 height 595
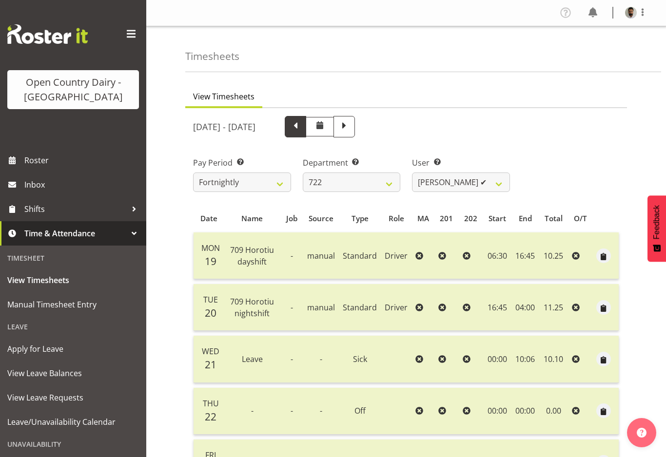
click at [302, 129] on span at bounding box center [295, 125] width 13 height 13
click at [302, 130] on span at bounding box center [295, 125] width 13 height 13
click at [302, 131] on span at bounding box center [295, 125] width 13 height 13
select select
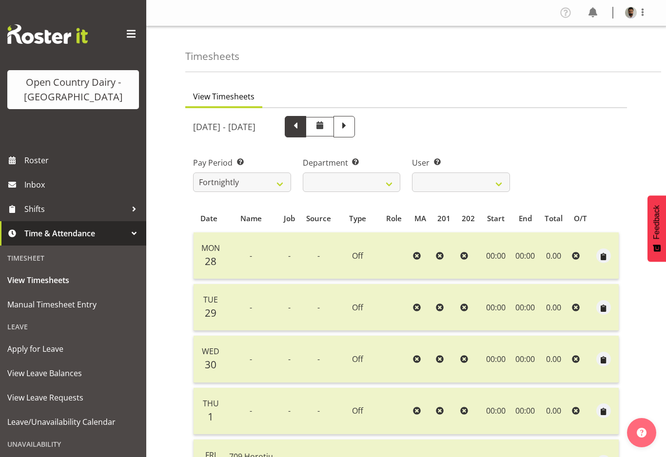
click at [306, 137] on span at bounding box center [295, 126] width 21 height 21
click at [302, 132] on span at bounding box center [295, 125] width 13 height 13
click at [306, 132] on span at bounding box center [295, 126] width 21 height 21
click at [302, 129] on span at bounding box center [295, 125] width 13 height 13
click at [302, 127] on span at bounding box center [295, 125] width 13 height 13
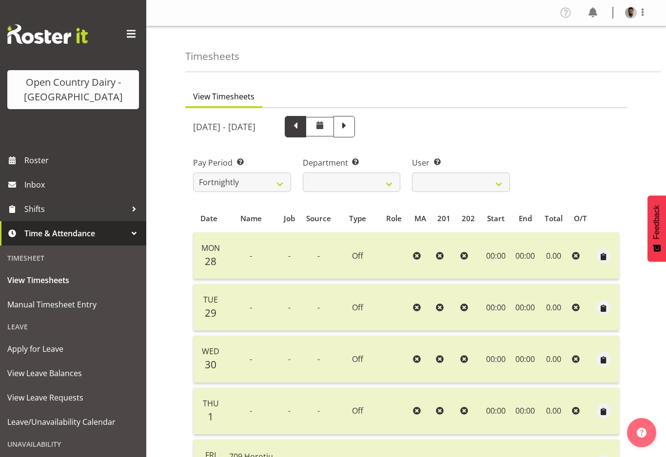
click at [306, 128] on span at bounding box center [295, 126] width 21 height 21
click at [306, 126] on span at bounding box center [295, 126] width 21 height 21
click at [302, 127] on span at bounding box center [295, 125] width 13 height 13
click at [342, 127] on div at bounding box center [308, 126] width 94 height 21
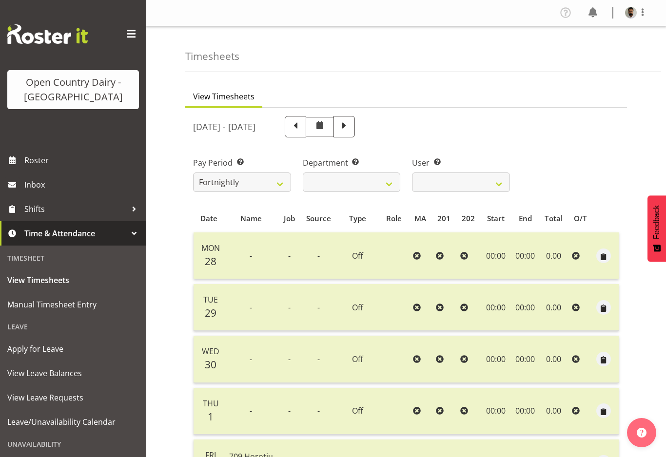
select select
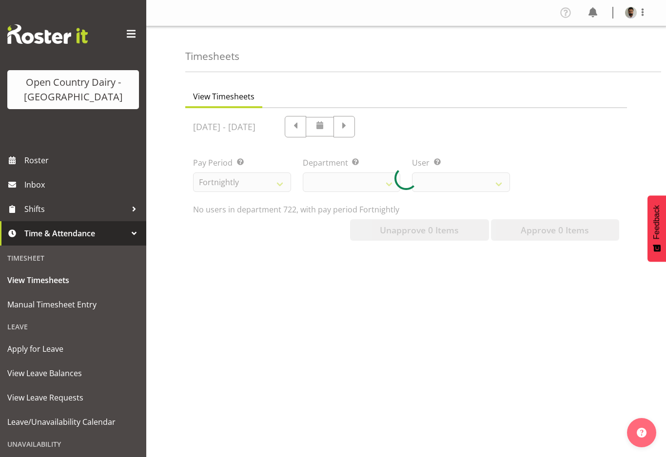
click at [345, 124] on div at bounding box center [406, 178] width 442 height 140
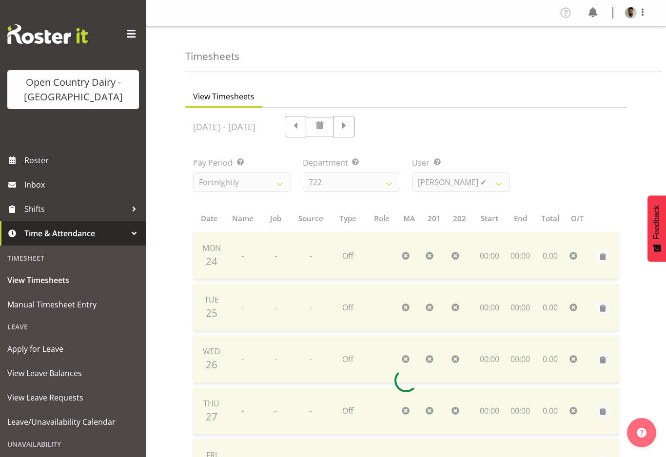
click at [362, 130] on div at bounding box center [406, 380] width 442 height 545
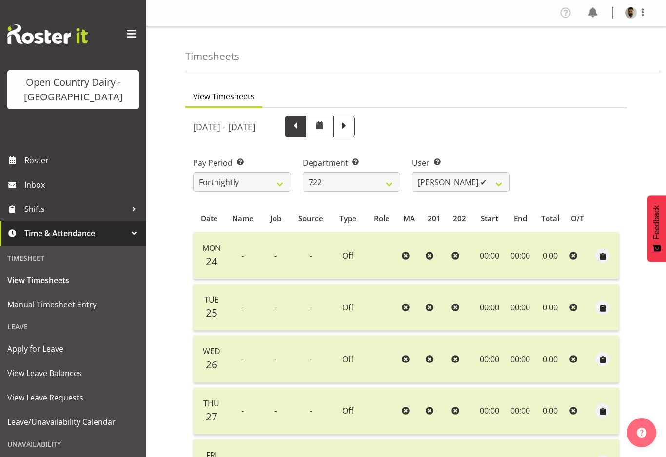
click at [302, 128] on span at bounding box center [295, 125] width 13 height 13
click at [355, 129] on div at bounding box center [308, 126] width 94 height 21
select select
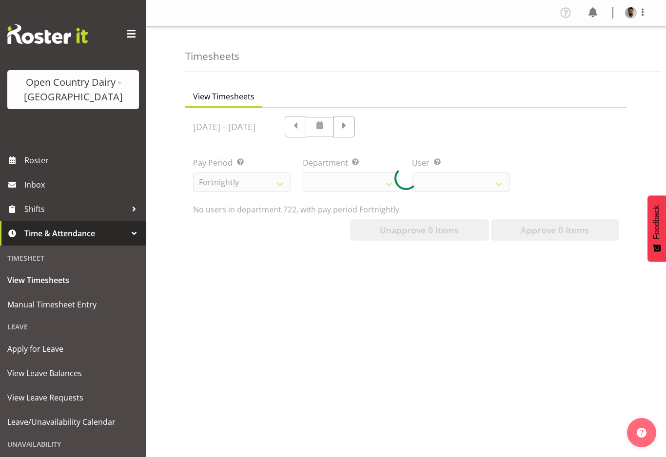
click at [366, 125] on div at bounding box center [406, 178] width 442 height 140
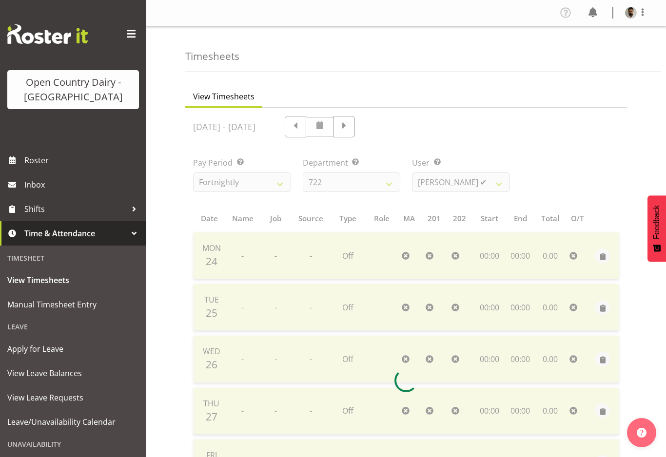
click at [367, 124] on div at bounding box center [406, 380] width 442 height 545
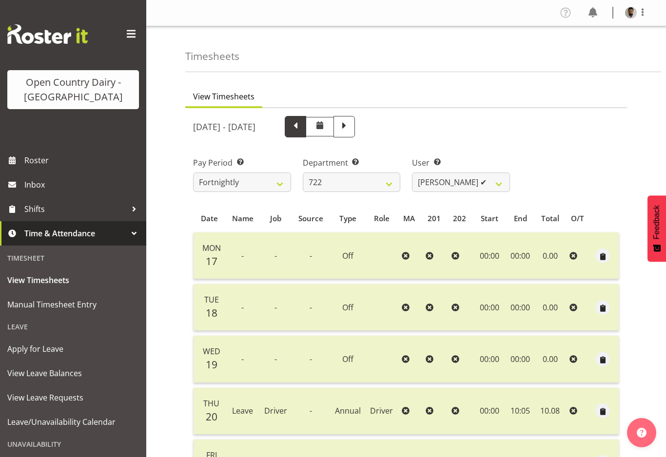
click at [306, 129] on span at bounding box center [295, 126] width 21 height 21
click at [302, 127] on span at bounding box center [295, 125] width 13 height 13
click at [302, 128] on span at bounding box center [295, 125] width 13 height 13
click at [302, 129] on span at bounding box center [295, 125] width 13 height 13
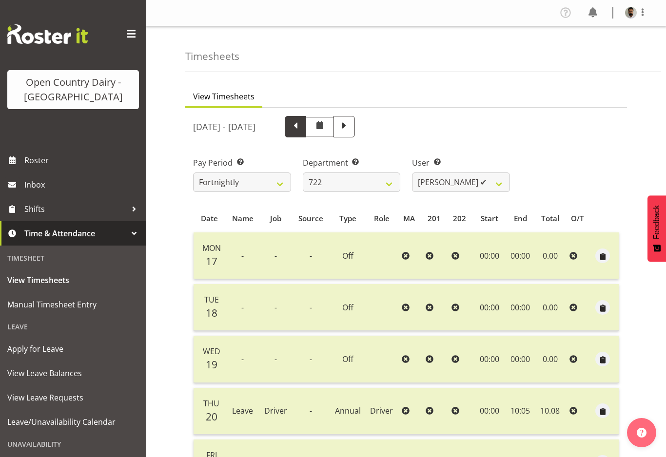
click at [302, 130] on span at bounding box center [295, 125] width 13 height 13
click at [306, 130] on span at bounding box center [295, 126] width 21 height 21
select select
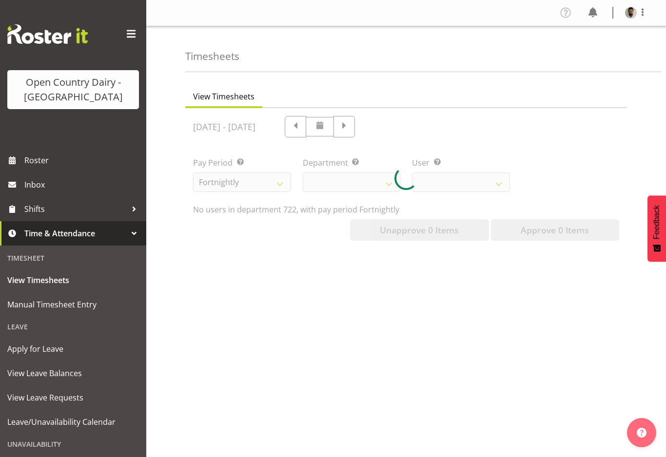
click at [367, 128] on div at bounding box center [406, 178] width 442 height 140
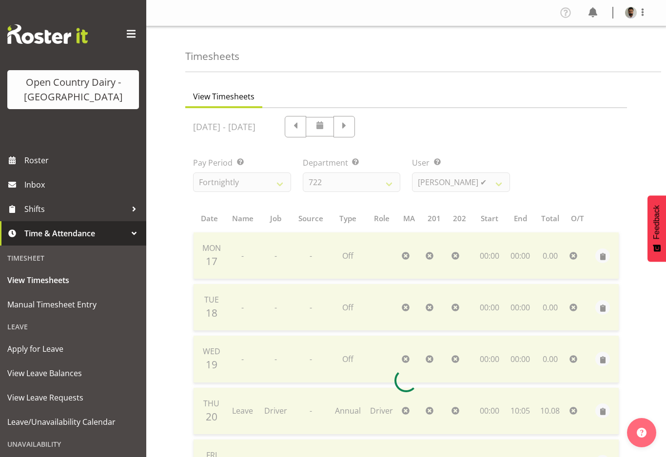
click at [368, 127] on div at bounding box center [406, 380] width 442 height 545
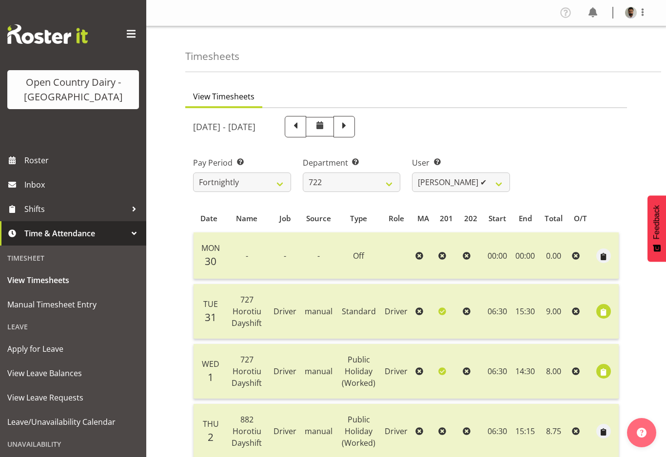
click at [302, 126] on span at bounding box center [295, 125] width 13 height 13
click at [355, 127] on div at bounding box center [308, 126] width 94 height 21
select select
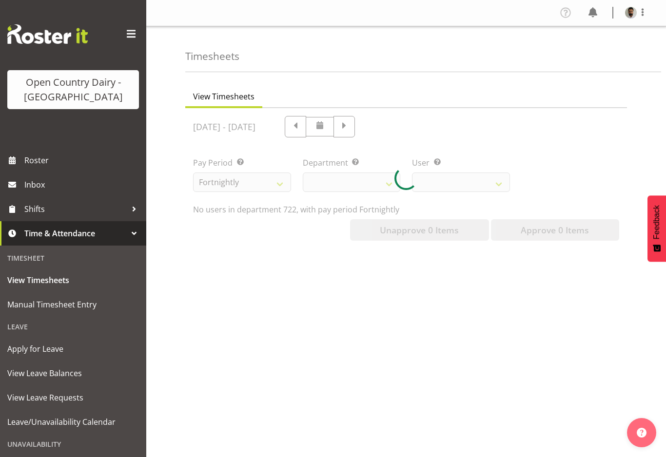
click at [369, 126] on div at bounding box center [406, 178] width 442 height 140
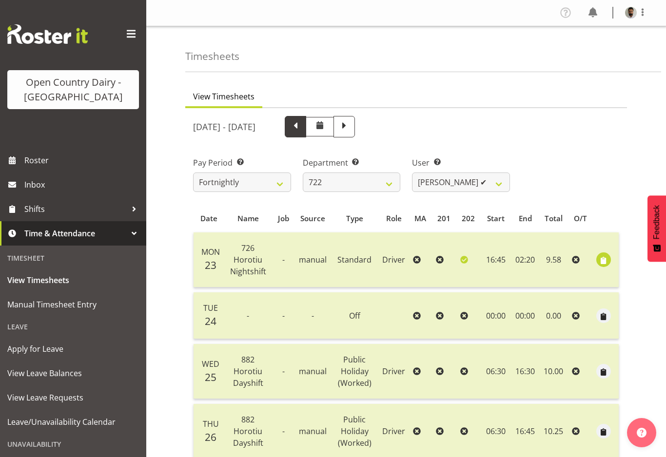
click at [302, 130] on span at bounding box center [295, 125] width 13 height 13
click at [302, 129] on span at bounding box center [295, 125] width 13 height 13
click at [302, 131] on span at bounding box center [295, 125] width 13 height 13
click at [302, 130] on span at bounding box center [295, 125] width 13 height 13
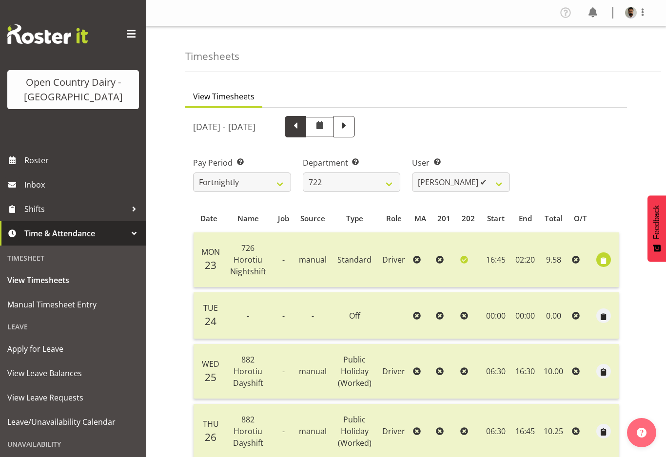
click at [306, 130] on span at bounding box center [295, 126] width 21 height 21
click at [302, 129] on span at bounding box center [295, 125] width 13 height 13
select select
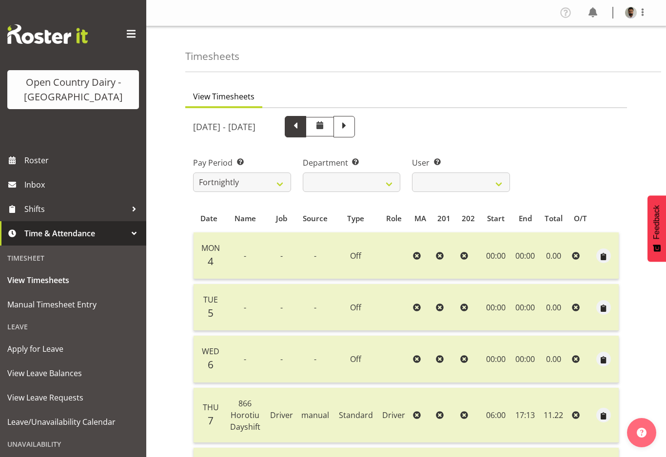
click at [302, 128] on span at bounding box center [295, 125] width 13 height 13
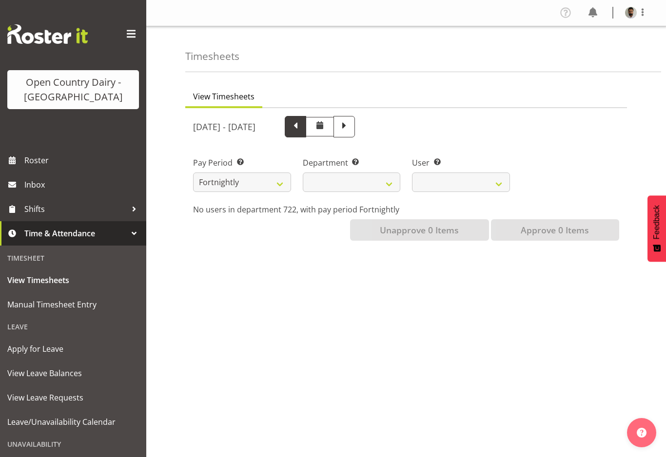
select select
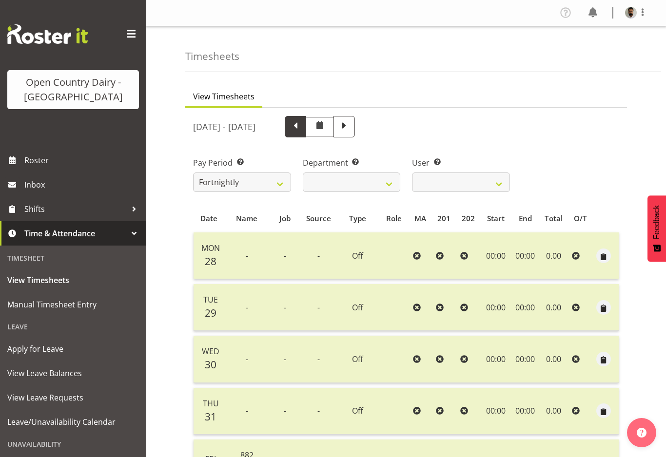
click at [302, 131] on span at bounding box center [295, 125] width 13 height 13
select select
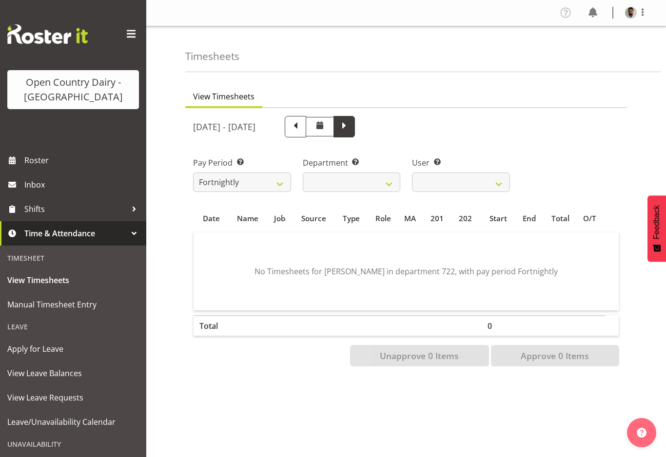
click at [355, 137] on span at bounding box center [344, 126] width 21 height 21
select select
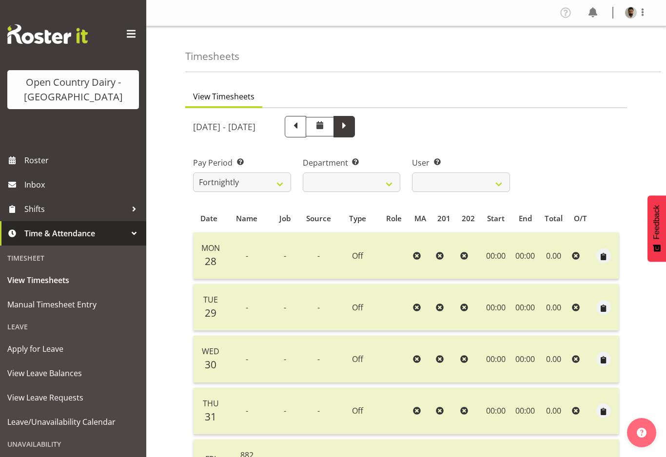
click at [351, 129] on span at bounding box center [344, 125] width 13 height 13
select select
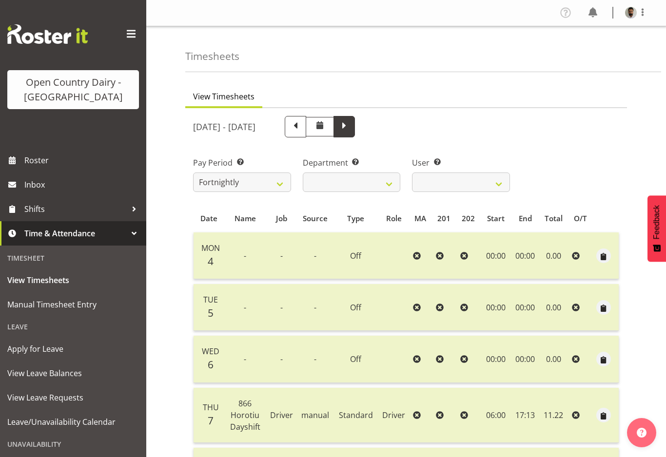
click at [351, 126] on span at bounding box center [344, 125] width 13 height 13
select select
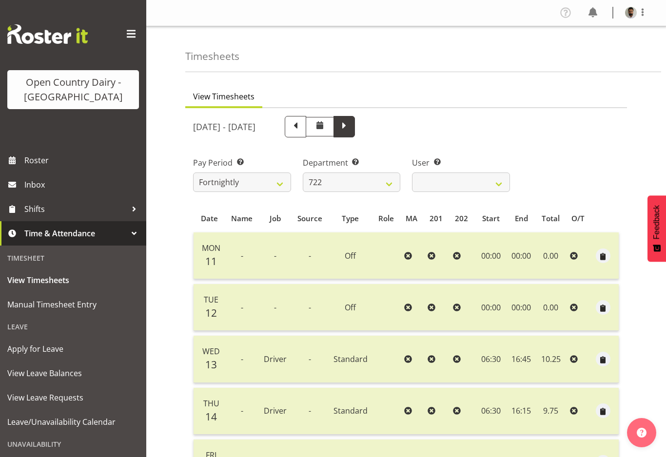
click at [351, 128] on span at bounding box center [344, 125] width 13 height 13
select select
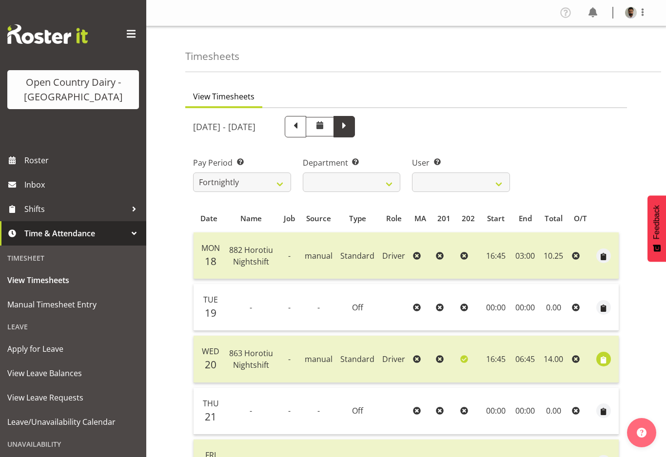
click at [351, 128] on span at bounding box center [344, 125] width 13 height 13
select select
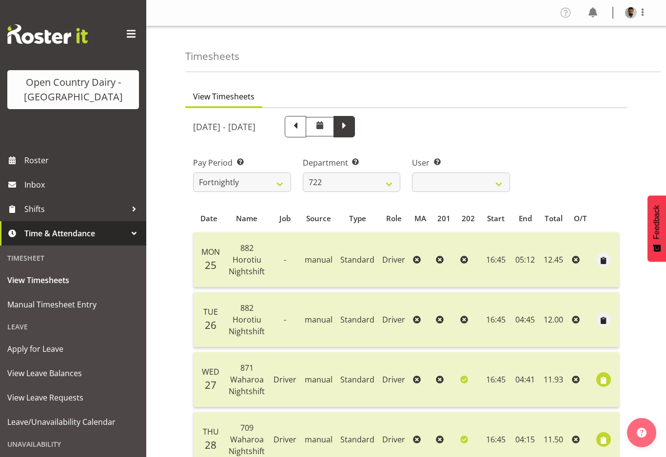
click at [355, 118] on span at bounding box center [344, 126] width 21 height 21
select select
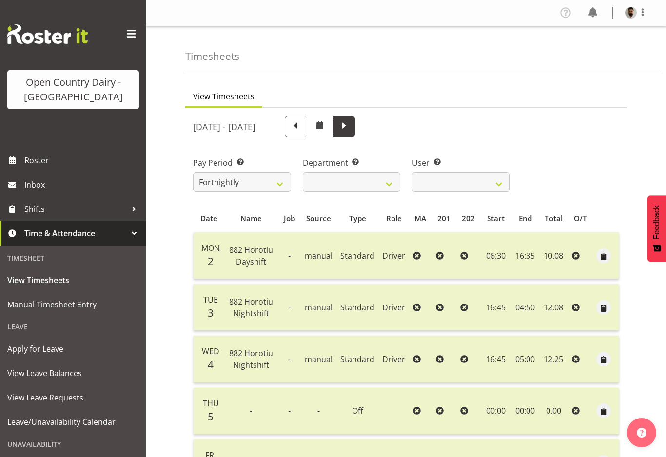
click at [355, 126] on span at bounding box center [344, 126] width 21 height 21
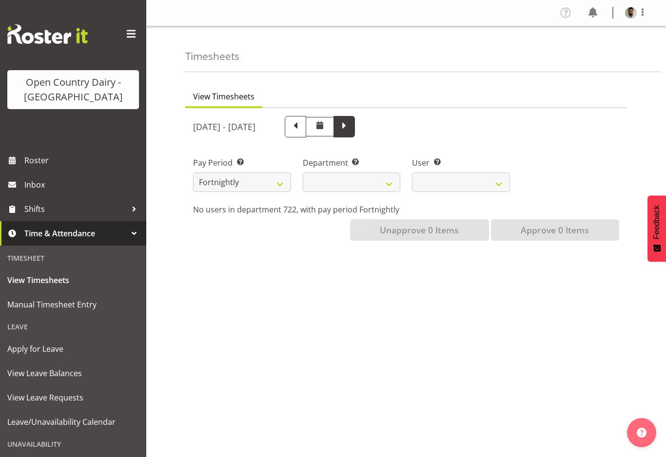
select select
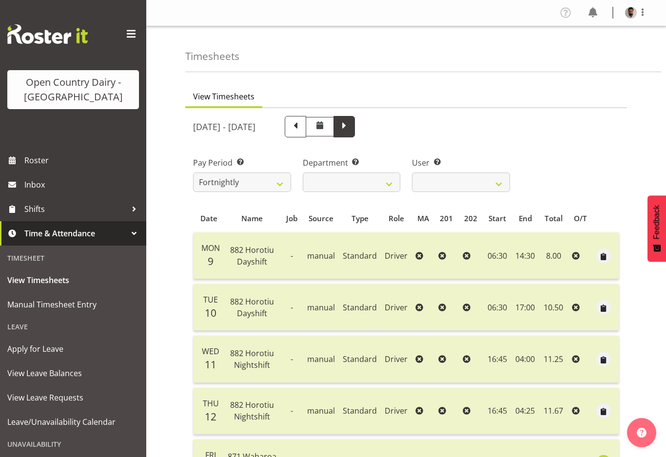
click at [351, 127] on span at bounding box center [344, 125] width 13 height 13
select select
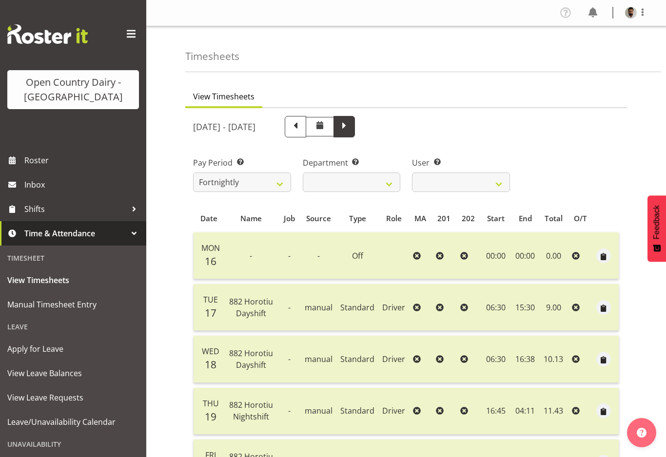
click at [355, 133] on span at bounding box center [344, 126] width 21 height 21
select select
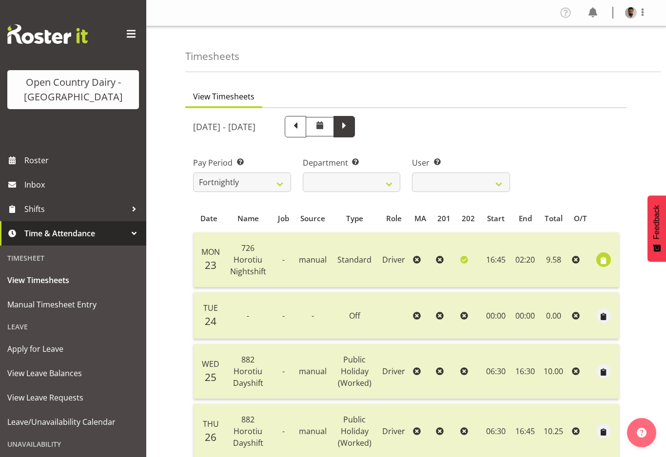
click at [355, 122] on span at bounding box center [344, 126] width 21 height 21
select select
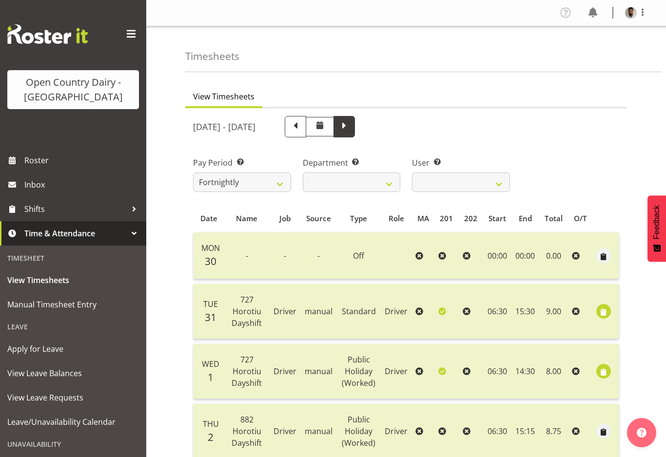
click at [355, 124] on span at bounding box center [344, 126] width 21 height 21
select select
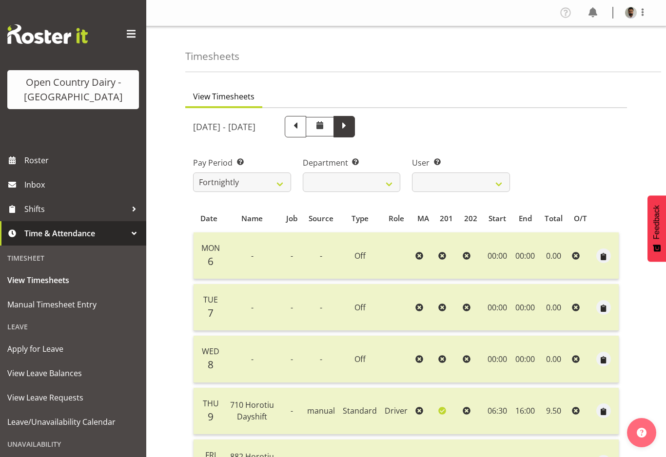
click at [355, 123] on span at bounding box center [344, 126] width 21 height 21
select select
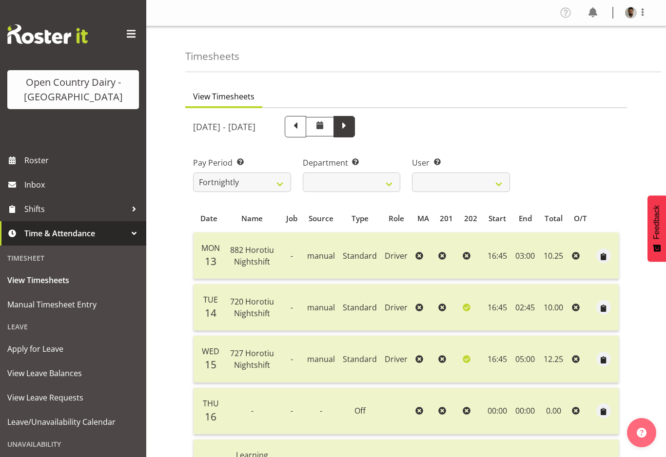
click at [355, 134] on span at bounding box center [344, 126] width 21 height 21
select select
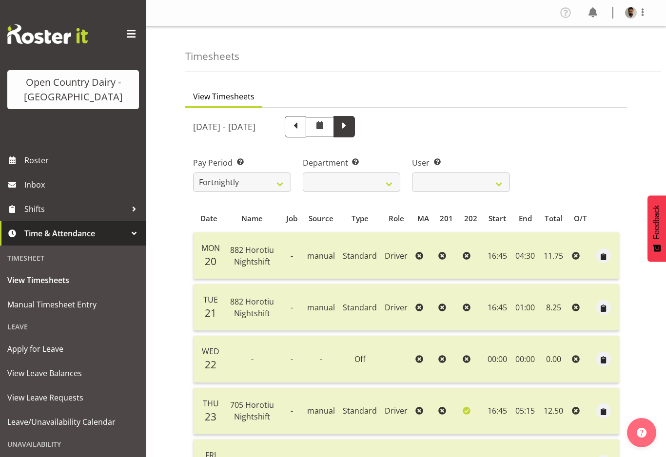
click at [351, 120] on span at bounding box center [344, 125] width 13 height 13
select select
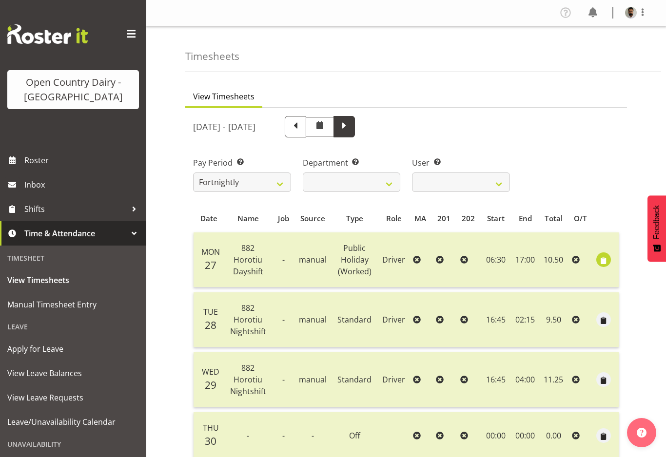
click at [351, 129] on span at bounding box center [344, 125] width 13 height 13
select select
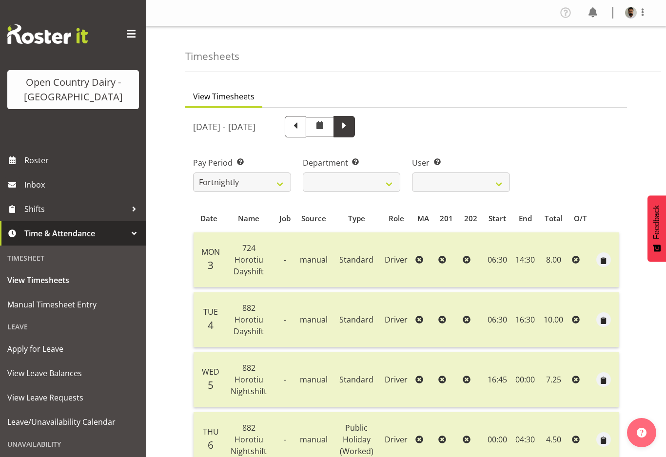
click at [351, 129] on span at bounding box center [344, 125] width 13 height 13
select select
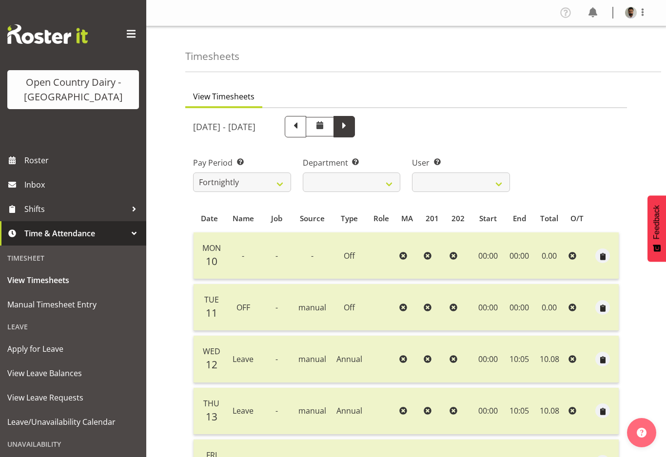
click at [351, 119] on span at bounding box center [344, 125] width 13 height 13
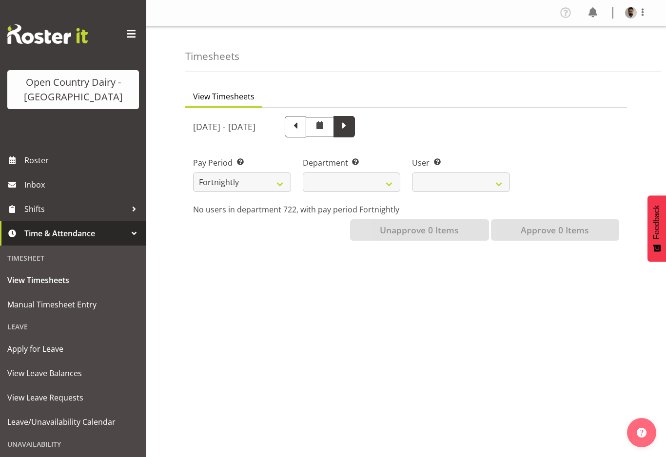
select select
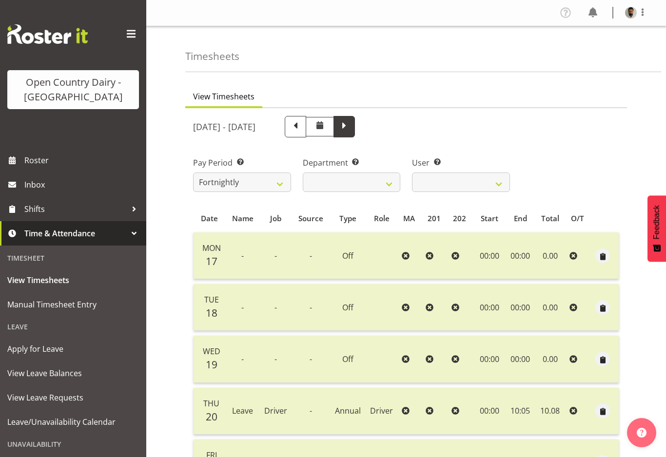
click at [351, 126] on span at bounding box center [344, 125] width 13 height 13
select select
click at [351, 128] on span at bounding box center [344, 125] width 13 height 13
select select
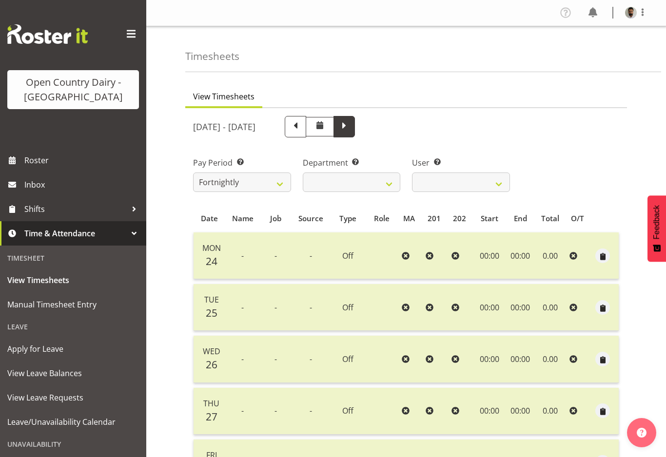
select select
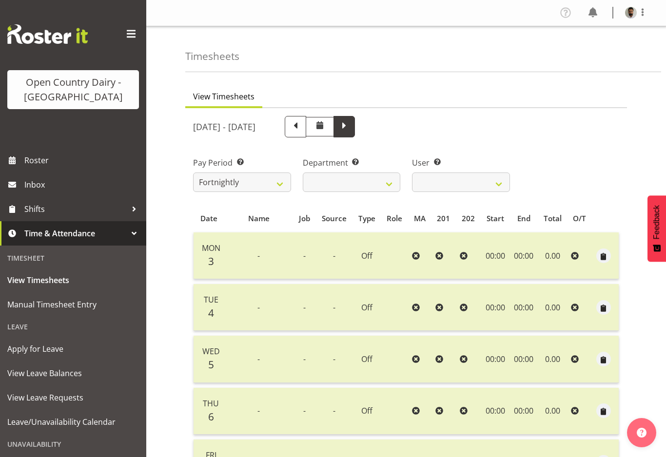
click at [351, 129] on span at bounding box center [344, 125] width 13 height 13
select select
click at [355, 127] on span at bounding box center [344, 126] width 21 height 21
select select
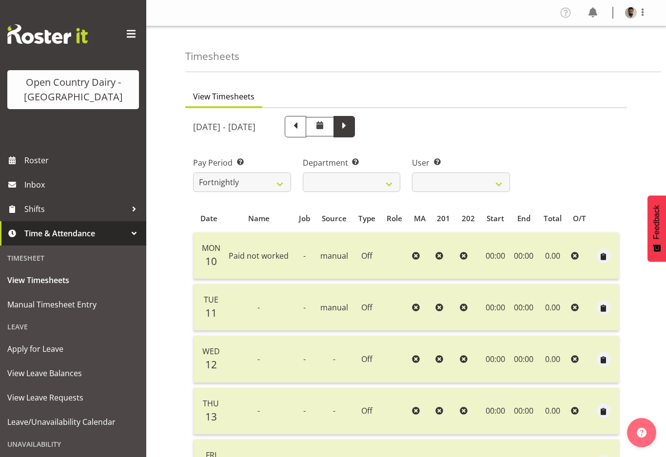
select select
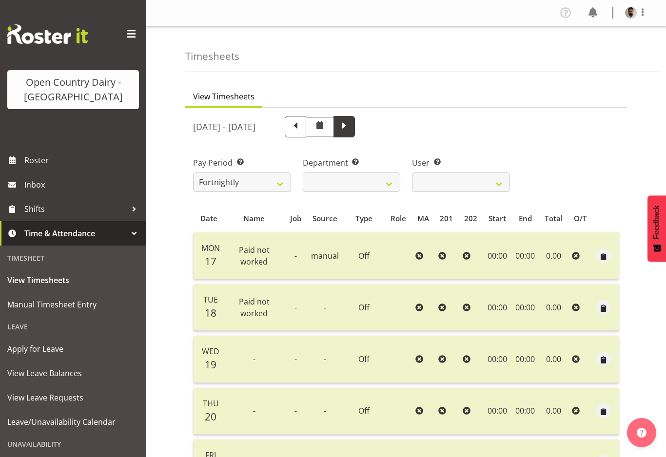
click at [351, 127] on span at bounding box center [344, 125] width 13 height 13
select select
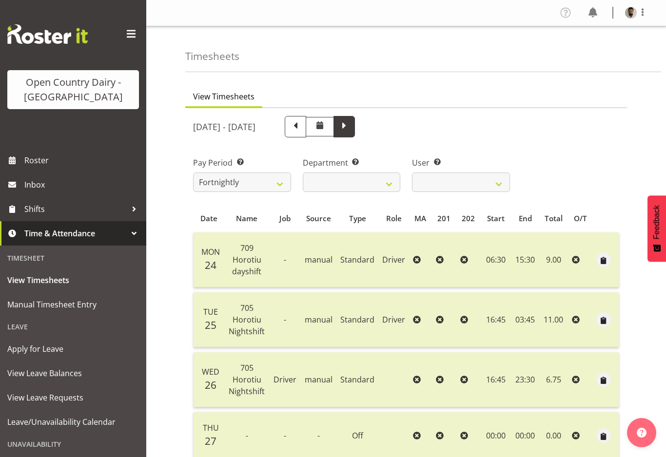
click at [355, 120] on span at bounding box center [344, 126] width 21 height 21
select select
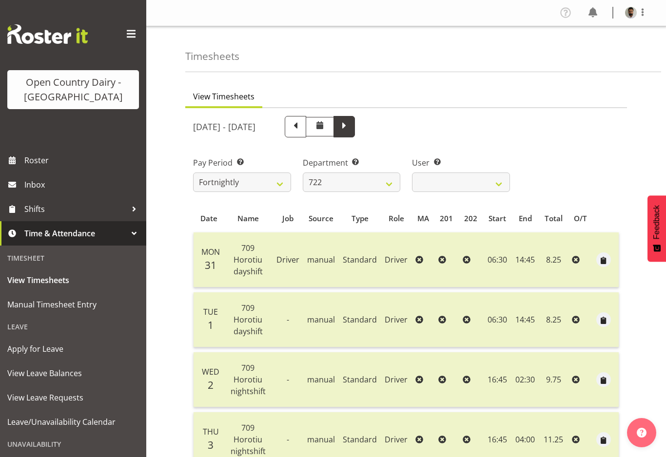
click at [355, 126] on span at bounding box center [344, 126] width 21 height 21
select select
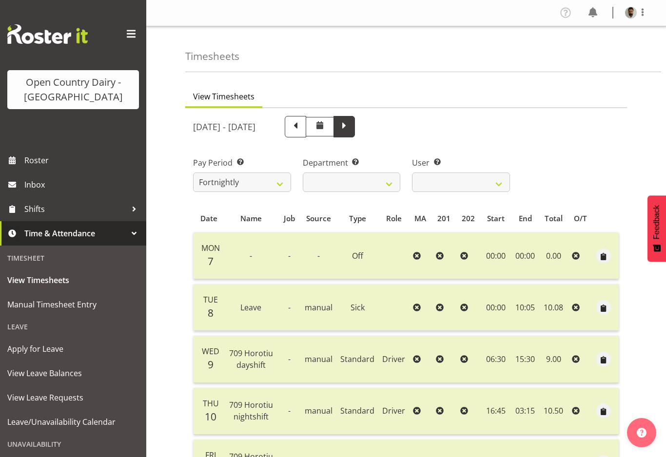
click at [351, 122] on span at bounding box center [344, 125] width 13 height 13
select select
click at [351, 122] on span at bounding box center [344, 125] width 13 height 13
select select
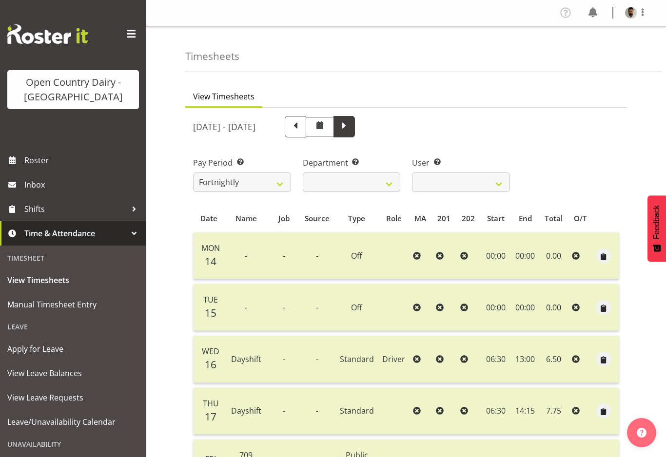
select select
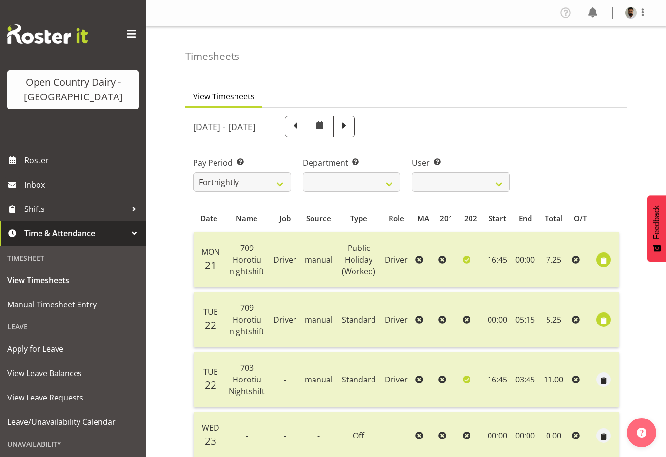
click at [396, 111] on div "April 21st - April 27th 2025" at bounding box center [351, 126] width 329 height 33
click at [351, 128] on span at bounding box center [344, 125] width 13 height 13
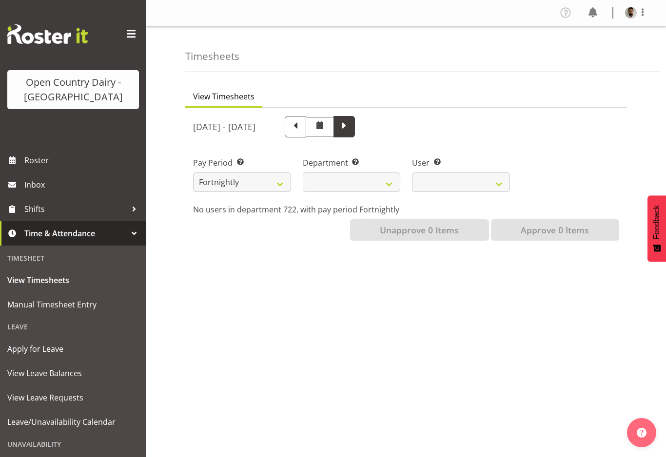
select select
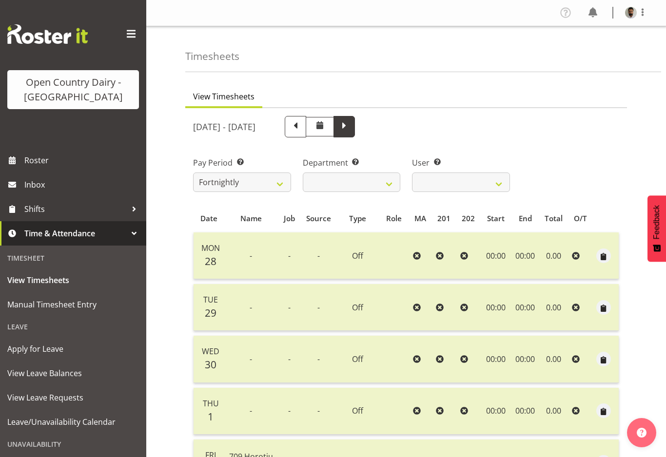
click at [355, 117] on span at bounding box center [344, 126] width 21 height 21
select select
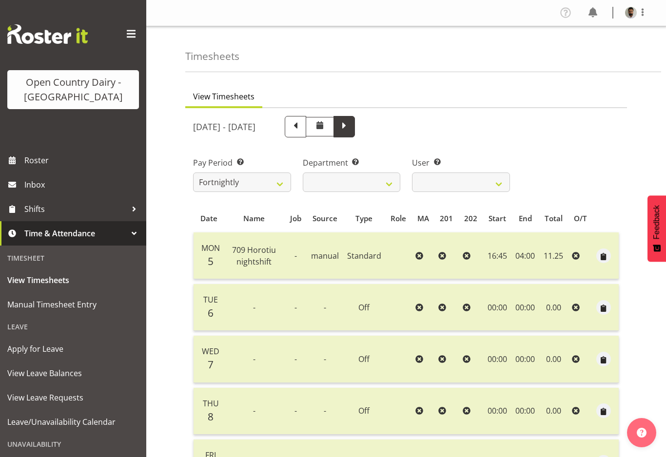
click at [351, 123] on span at bounding box center [344, 125] width 13 height 13
select select
click at [355, 130] on span at bounding box center [344, 126] width 21 height 21
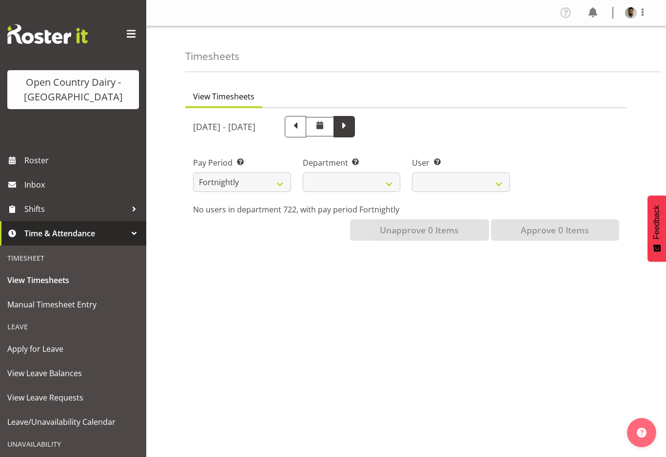
select select
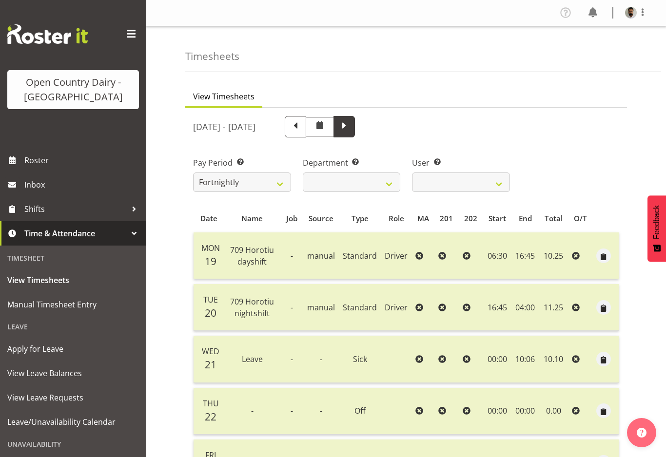
click at [351, 123] on span at bounding box center [344, 125] width 13 height 13
select select
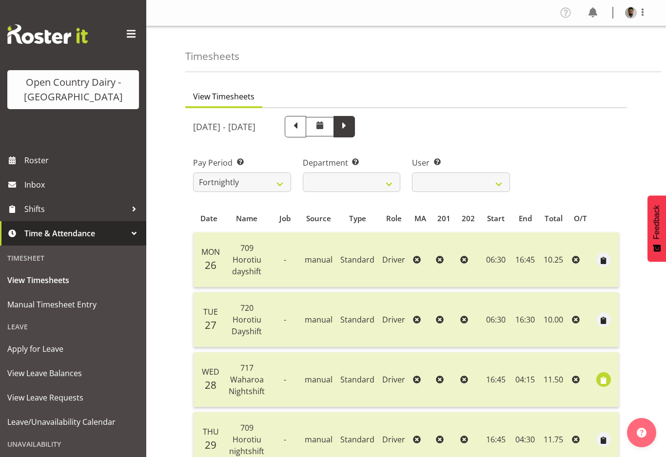
click at [351, 130] on span at bounding box center [344, 125] width 13 height 13
select select
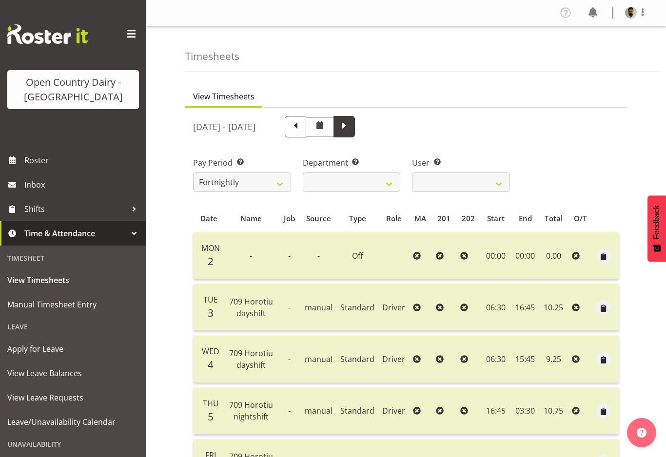
click at [351, 127] on span at bounding box center [344, 125] width 13 height 13
select select
click at [302, 125] on span at bounding box center [295, 125] width 13 height 13
select select
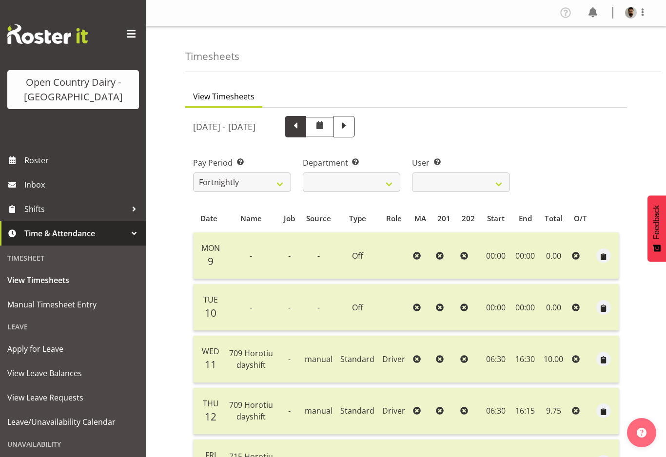
select select
click at [351, 126] on span at bounding box center [344, 125] width 13 height 13
select select
click at [355, 128] on span at bounding box center [344, 126] width 21 height 21
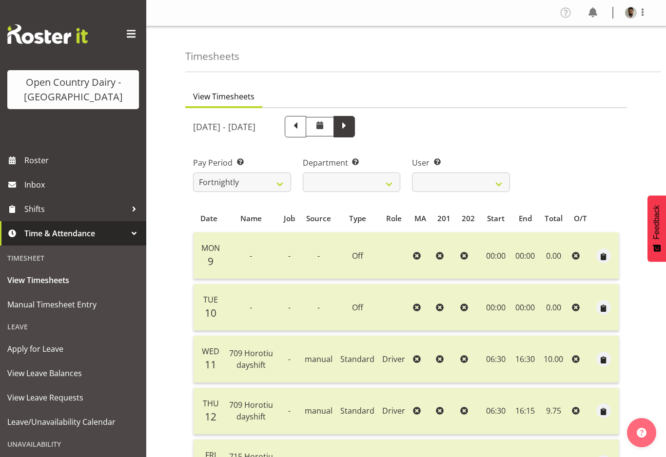
select select
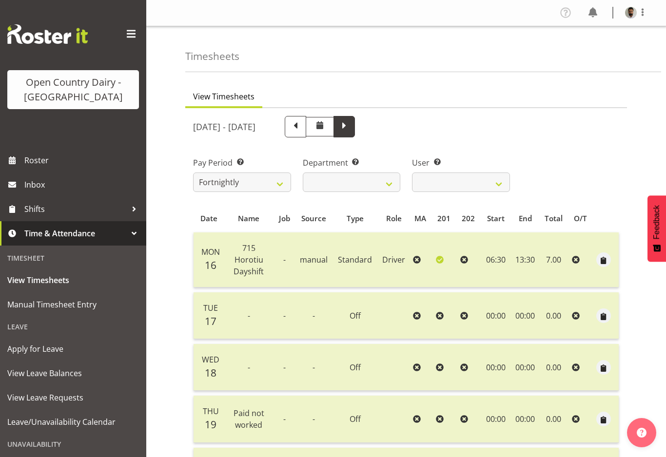
click at [351, 127] on span at bounding box center [344, 125] width 13 height 13
select select
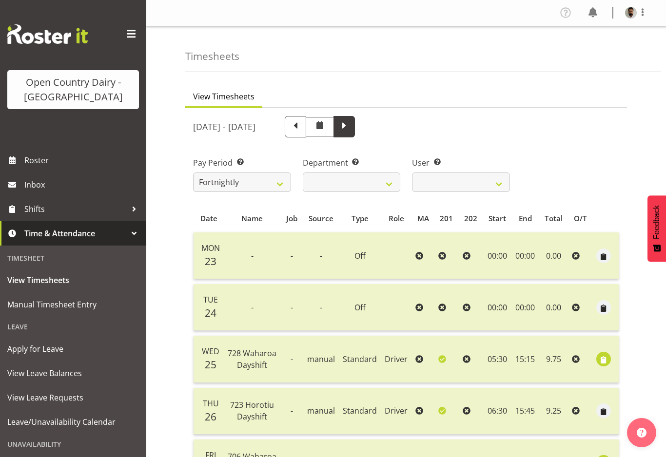
click at [355, 130] on span at bounding box center [344, 126] width 21 height 21
select select
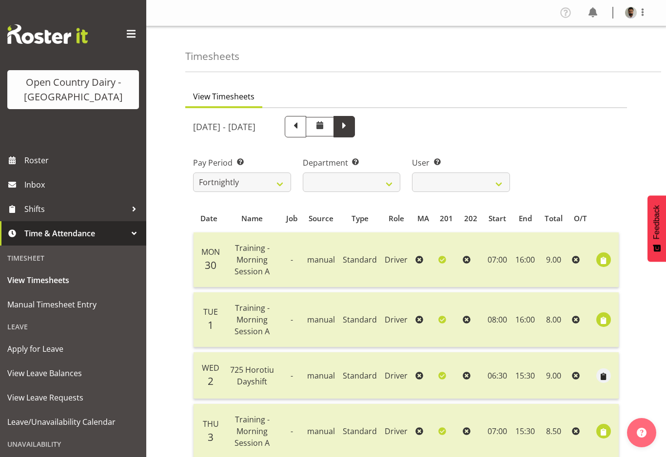
click at [355, 130] on span at bounding box center [344, 126] width 21 height 21
select select
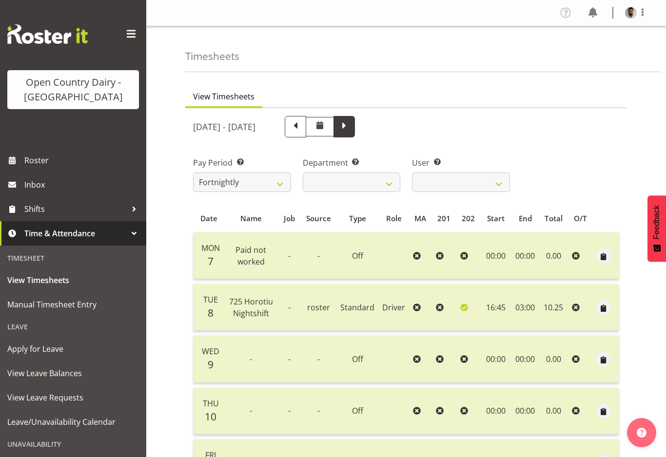
click at [355, 125] on span at bounding box center [344, 126] width 21 height 21
select select
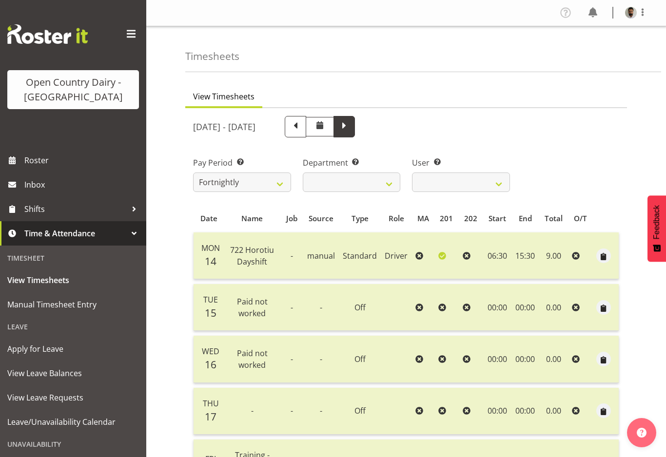
click at [355, 129] on span at bounding box center [344, 126] width 21 height 21
select select
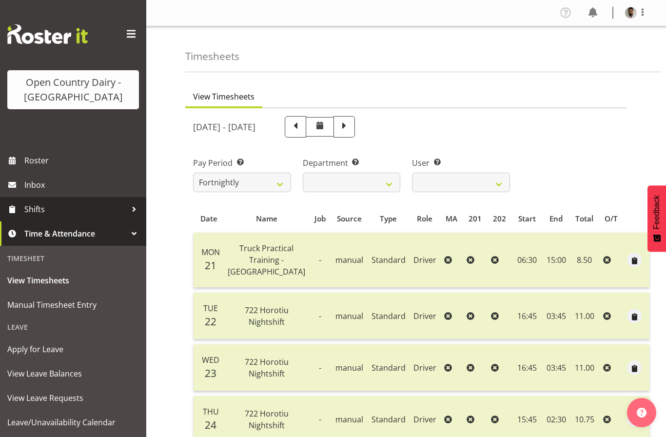
click at [51, 214] on span "Shifts" at bounding box center [75, 209] width 102 height 15
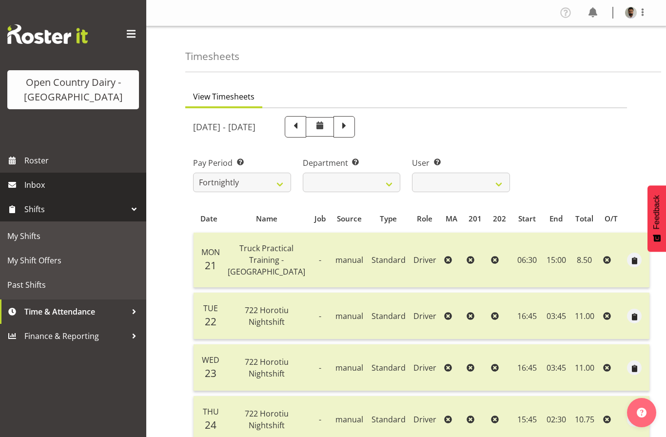
click at [38, 194] on link "Inbox" at bounding box center [73, 185] width 146 height 24
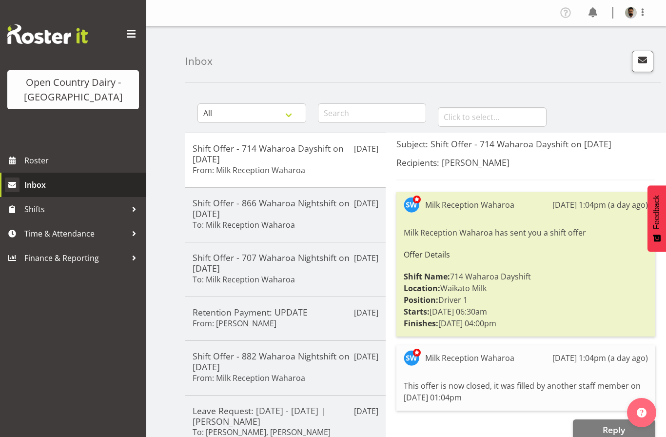
click at [54, 185] on span "Inbox" at bounding box center [82, 185] width 117 height 15
click at [641, 8] on span at bounding box center [643, 12] width 12 height 12
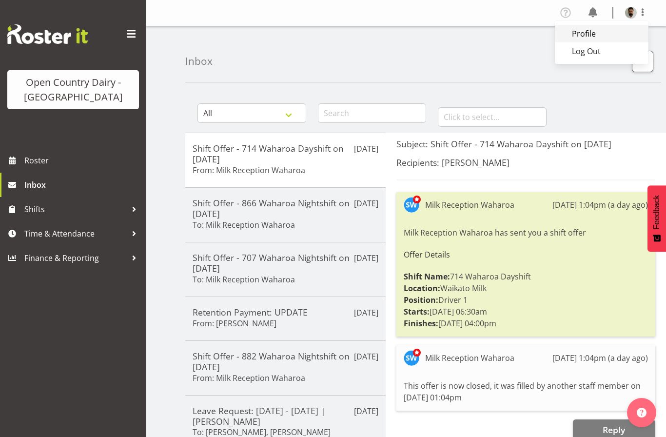
click at [586, 40] on link "Profile" at bounding box center [602, 34] width 94 height 18
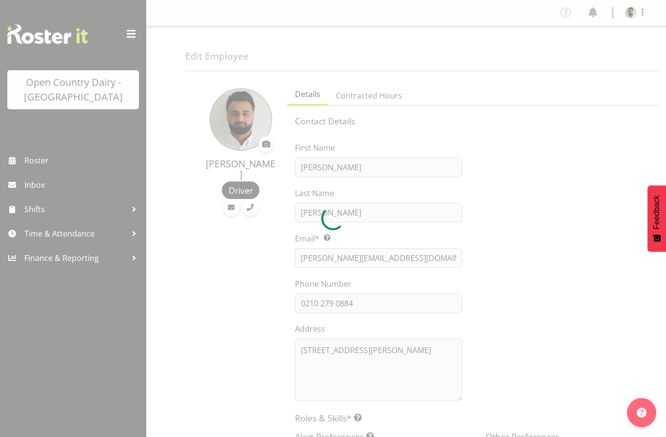
select select "TimelineWeek"
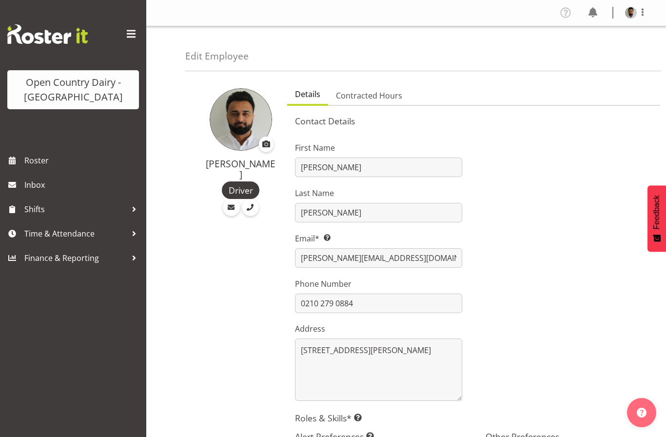
click at [631, 19] on img at bounding box center [631, 13] width 12 height 12
click at [581, 46] on link "Log Out" at bounding box center [602, 51] width 94 height 18
